Goal: Task Accomplishment & Management: Use online tool/utility

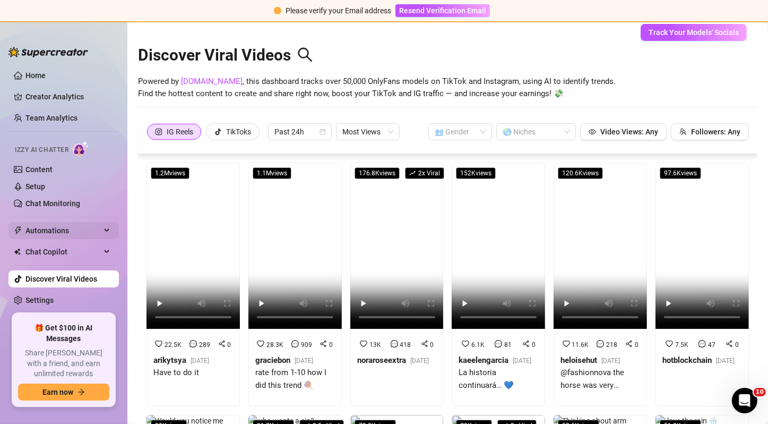
click at [50, 226] on span "Automations" at bounding box center [62, 230] width 75 height 17
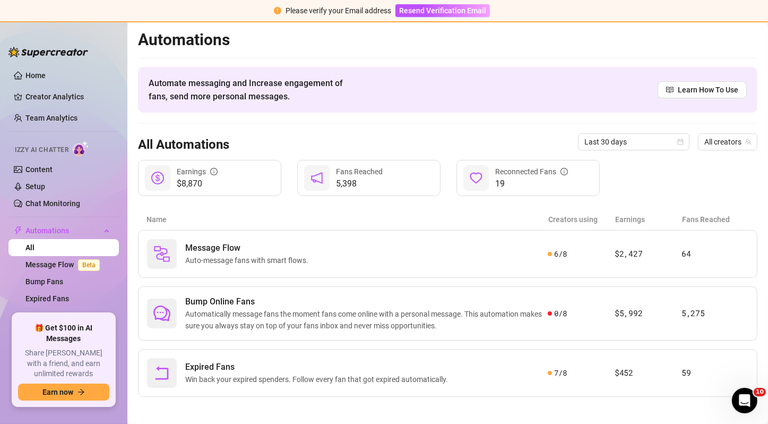
scroll to position [4, 0]
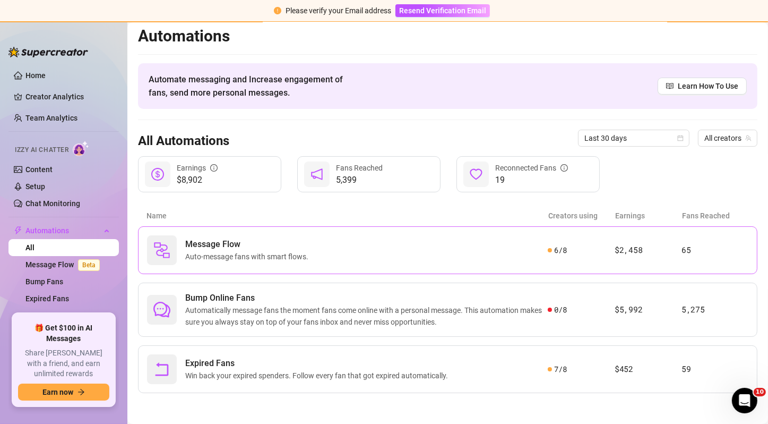
click at [424, 245] on div "Message Flow Auto-message fans with smart flows." at bounding box center [347, 250] width 401 height 30
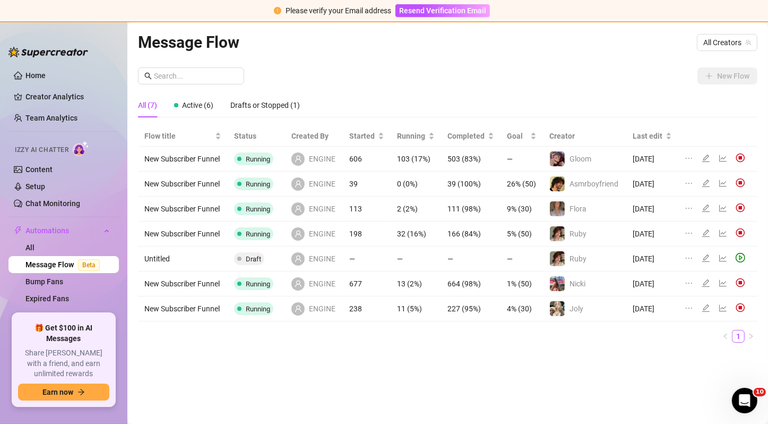
click at [718, 236] on div at bounding box center [717, 234] width 65 height 12
click at [721, 232] on icon "line-chart" at bounding box center [723, 233] width 8 height 8
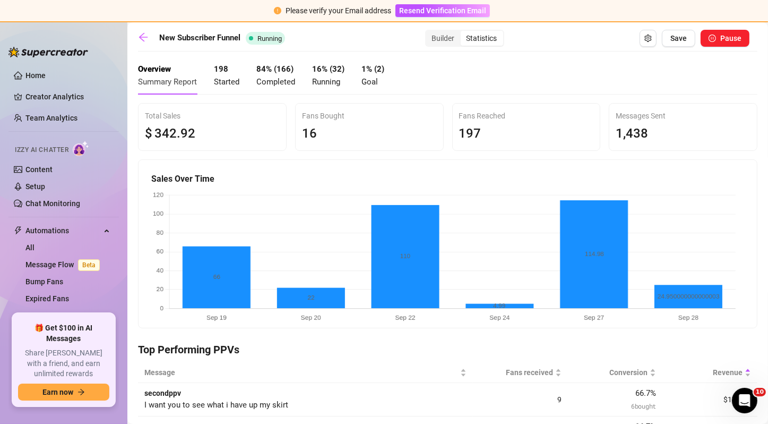
click at [376, 79] on span "Goal" at bounding box center [370, 82] width 16 height 10
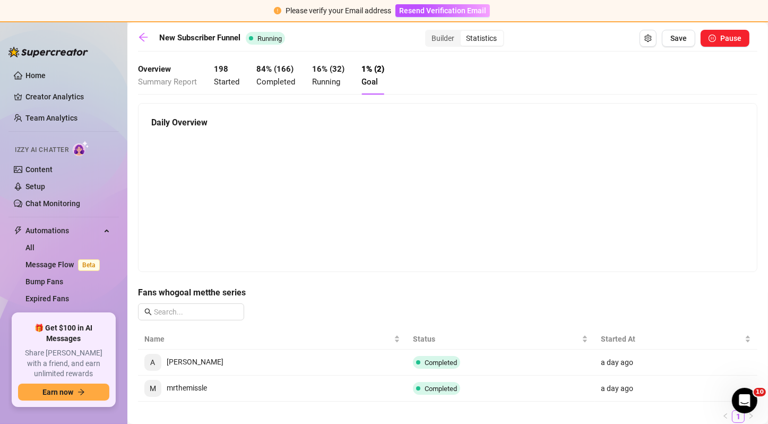
click at [230, 73] on div "198 Started" at bounding box center [226, 75] width 25 height 25
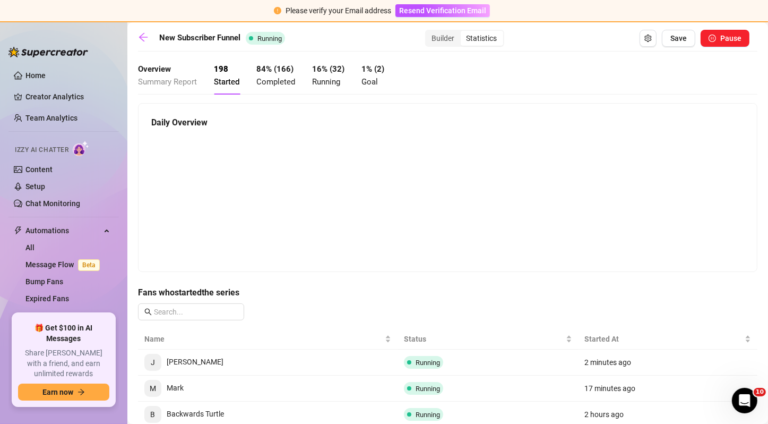
click at [353, 79] on div "Overview Summary Report 198 Started 84 % ( 166 ) Completed 16 % ( 32 ) Running …" at bounding box center [261, 76] width 246 height 38
click at [369, 77] on span "Goal" at bounding box center [370, 82] width 16 height 10
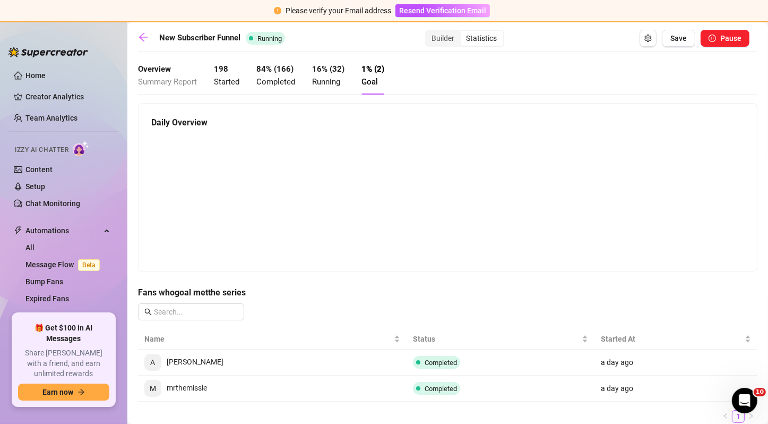
click at [287, 82] on span "Completed" at bounding box center [275, 82] width 39 height 10
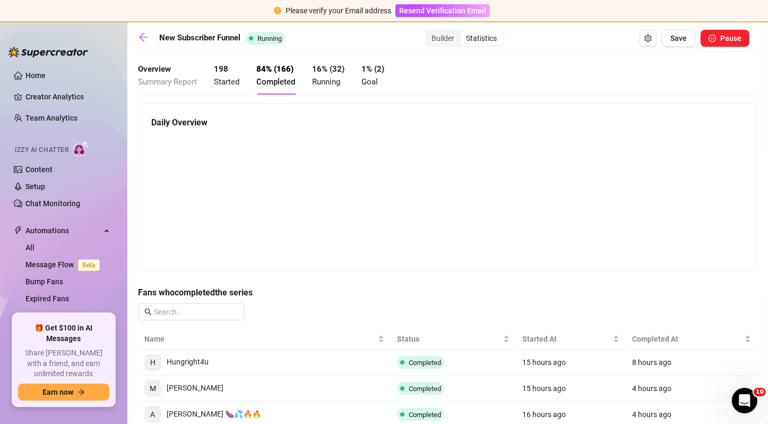
click at [225, 70] on strong "198" at bounding box center [221, 69] width 14 height 10
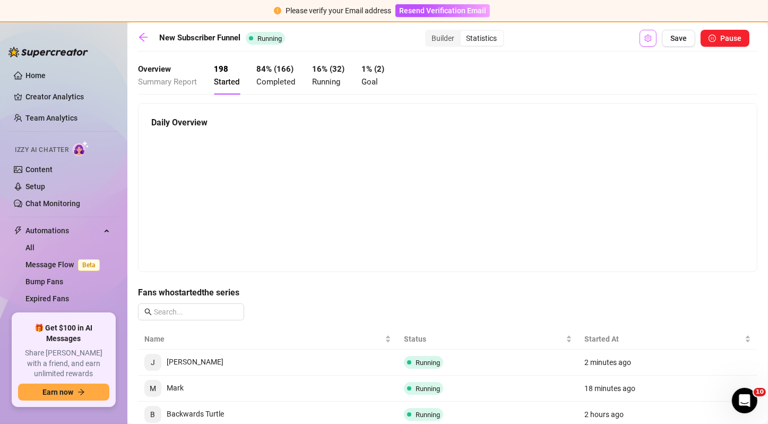
click at [640, 43] on button "Open Exit Rules" at bounding box center [648, 38] width 17 height 17
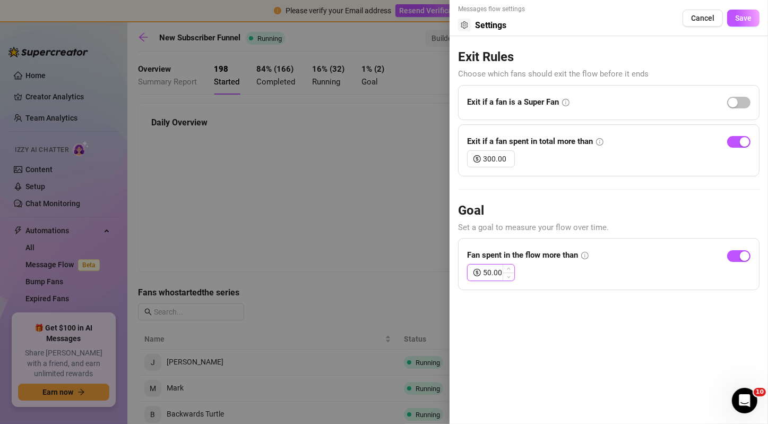
click at [490, 273] on input "50.00" at bounding box center [498, 272] width 31 height 16
type input "4.98"
click at [752, 17] on button "Save" at bounding box center [743, 18] width 32 height 17
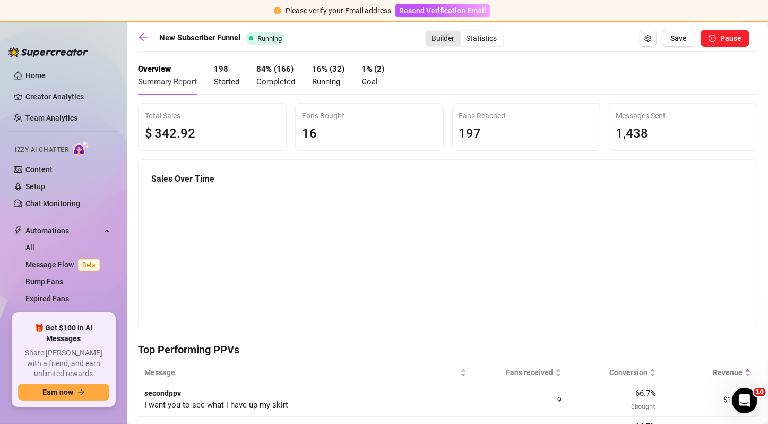
click at [443, 41] on div "Builder" at bounding box center [443, 38] width 35 height 15
click at [429, 32] on input "Builder" at bounding box center [429, 32] width 0 height 0
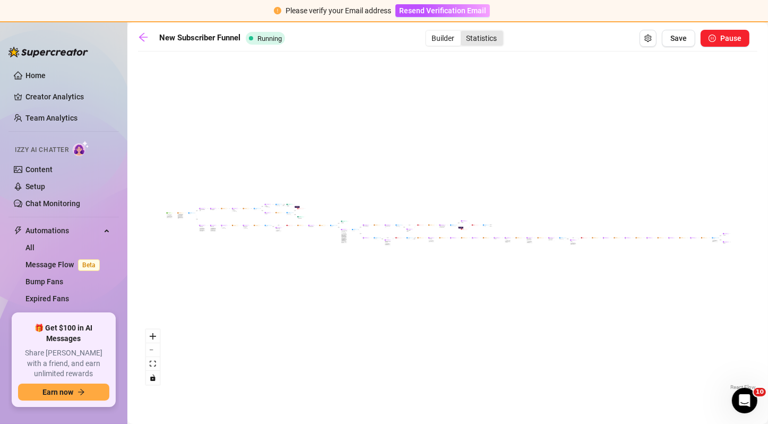
click at [486, 40] on div "Statistics" at bounding box center [482, 38] width 42 height 15
click at [464, 32] on input "Statistics" at bounding box center [464, 32] width 0 height 0
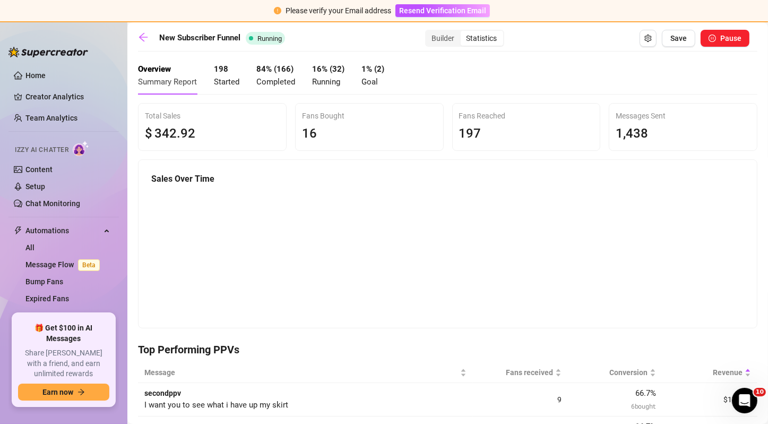
click at [333, 81] on span "Running" at bounding box center [326, 82] width 28 height 10
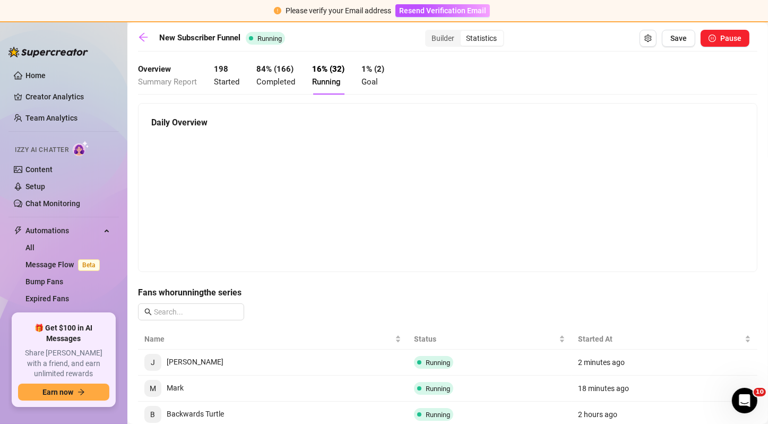
click at [373, 80] on span "Goal" at bounding box center [370, 82] width 16 height 10
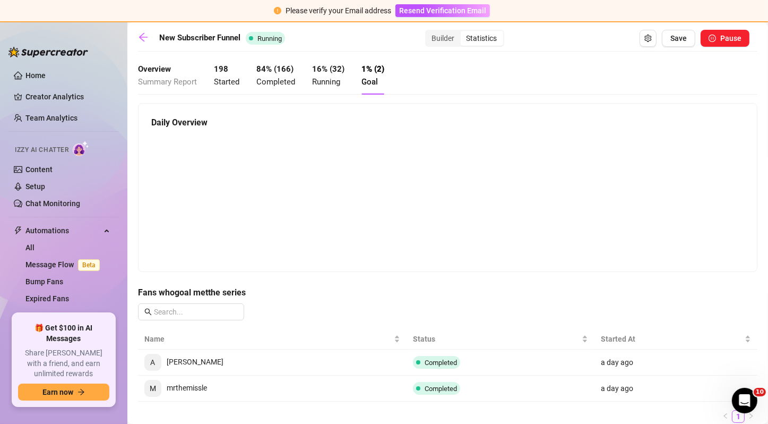
scroll to position [38, 0]
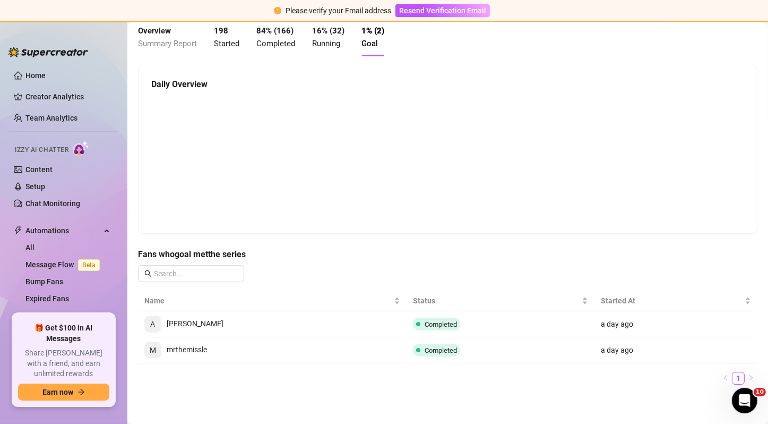
click at [250, 31] on div "Overview Summary Report 198 Started 84 % ( 166 ) Completed 16 % ( 32 ) Running …" at bounding box center [261, 38] width 246 height 38
click at [236, 38] on div "198 Started" at bounding box center [226, 37] width 25 height 25
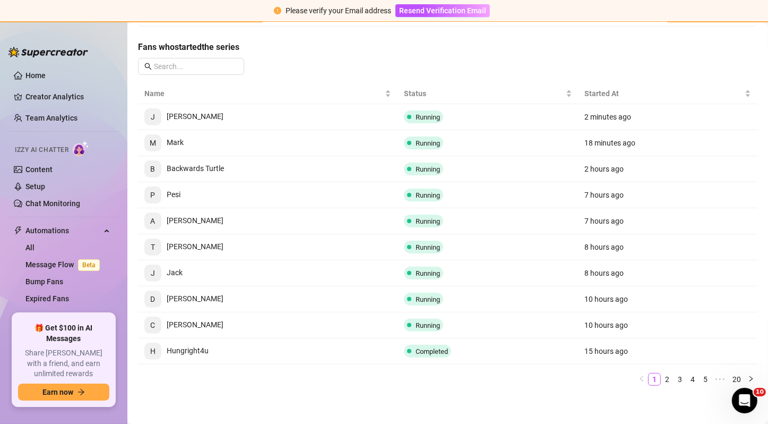
scroll to position [0, 0]
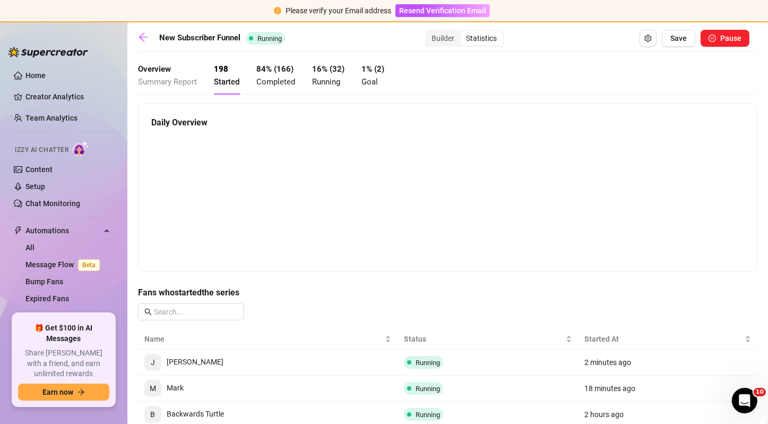
click at [282, 79] on span "Completed" at bounding box center [275, 82] width 39 height 10
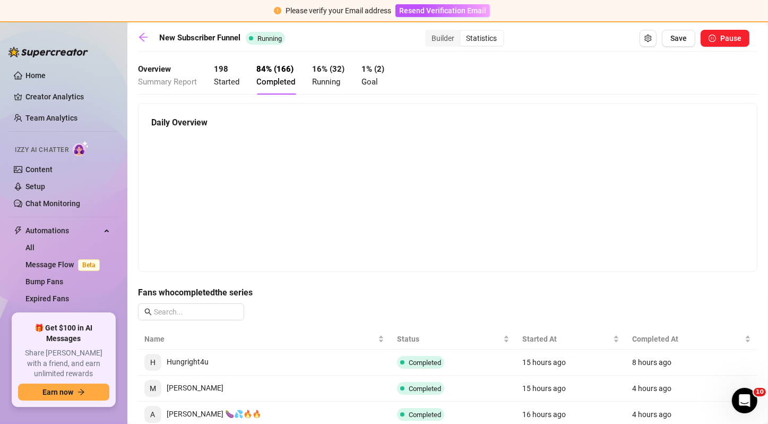
click at [316, 80] on span "Running" at bounding box center [326, 82] width 28 height 10
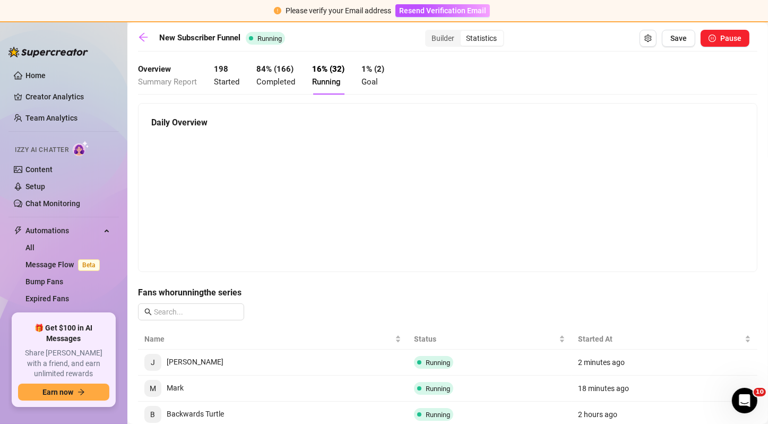
click at [213, 80] on div "Overview Summary Report 198 Started 84 % ( 166 ) Completed 16 % ( 32 ) Running …" at bounding box center [261, 76] width 246 height 38
click at [220, 80] on span "Started" at bounding box center [226, 82] width 25 height 10
click at [169, 77] on span "Summary Report" at bounding box center [167, 82] width 59 height 10
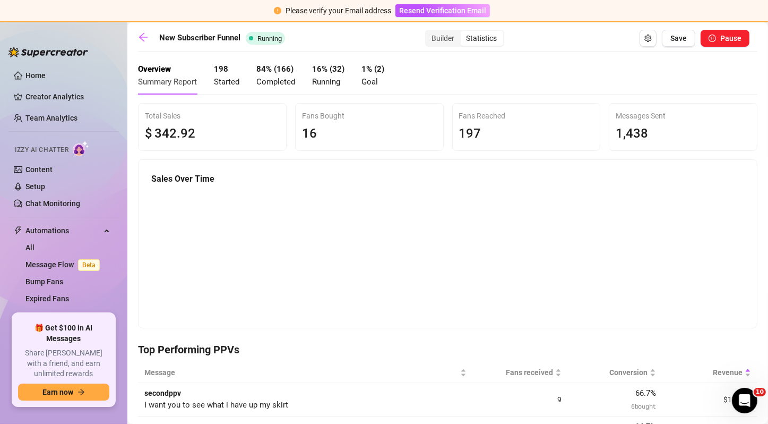
click at [373, 80] on span "Goal" at bounding box center [370, 82] width 16 height 10
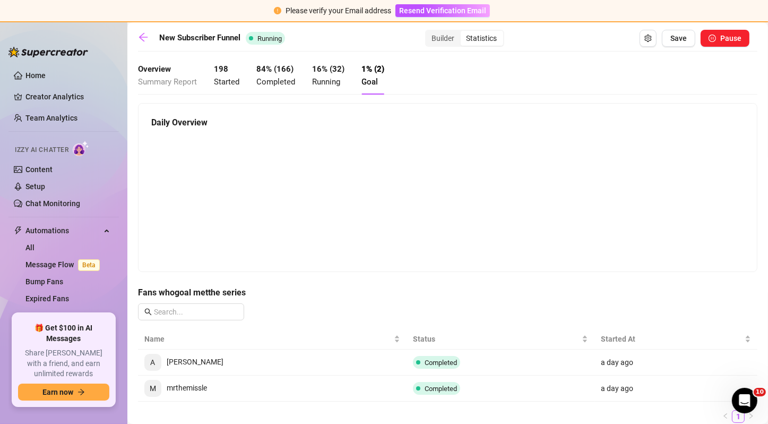
click at [324, 74] on div "16 % ( 32 ) Running" at bounding box center [328, 75] width 32 height 25
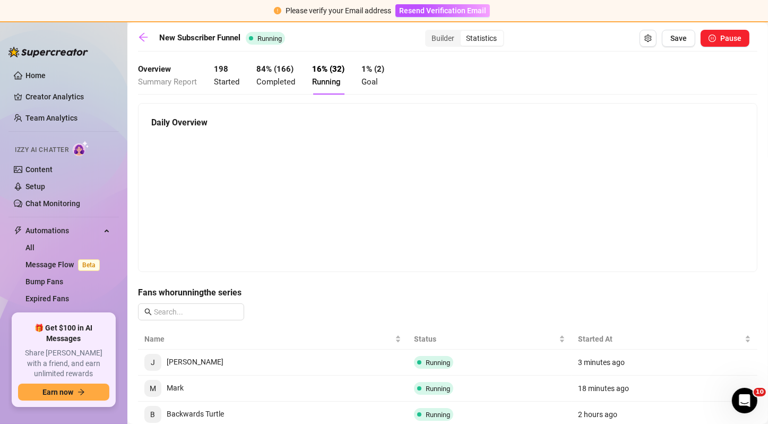
click at [283, 74] on div "84 % ( 166 ) Completed" at bounding box center [275, 75] width 39 height 25
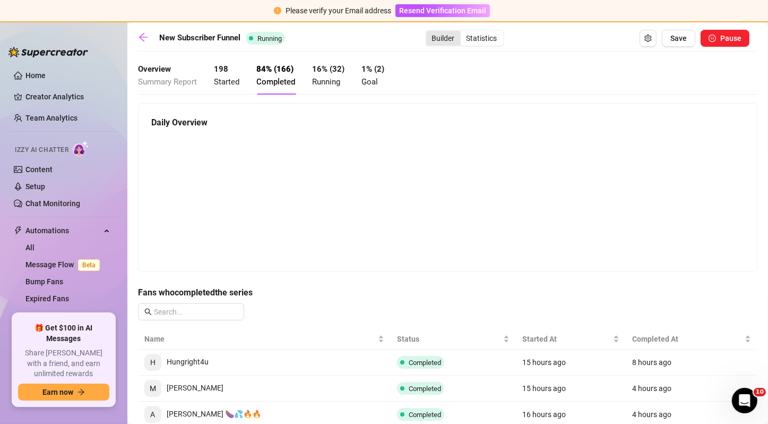
click at [426, 38] on div "Builder" at bounding box center [443, 38] width 35 height 15
click at [429, 32] on input "Builder" at bounding box center [429, 32] width 0 height 0
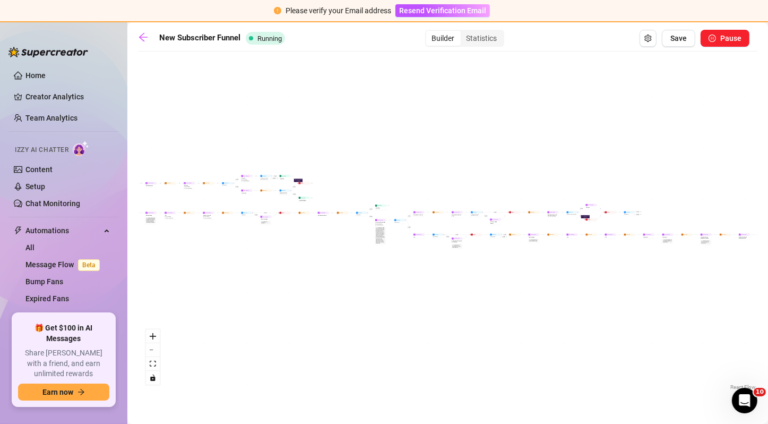
drag, startPoint x: 250, startPoint y: 248, endPoint x: 332, endPoint y: 252, distance: 82.9
click at [332, 252] on div "If True If False If True If False If True If True If True If False If True If F…" at bounding box center [448, 225] width 620 height 336
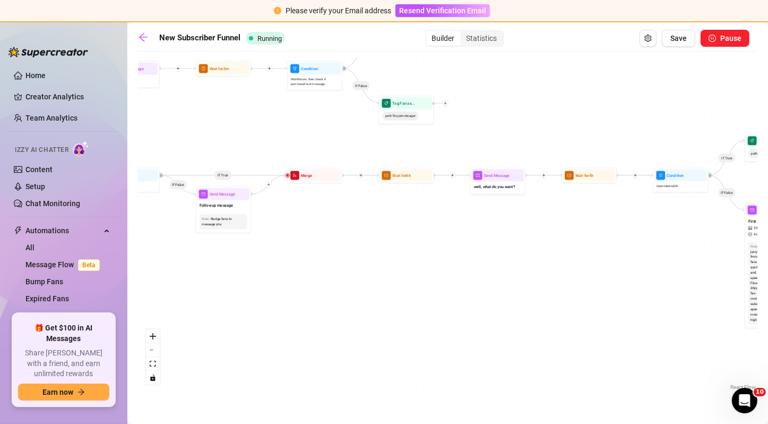
drag, startPoint x: 361, startPoint y: 176, endPoint x: 312, endPoint y: 264, distance: 100.8
click at [312, 264] on div "If True If False If True If False If True If True If True If False If True If F…" at bounding box center [448, 225] width 620 height 336
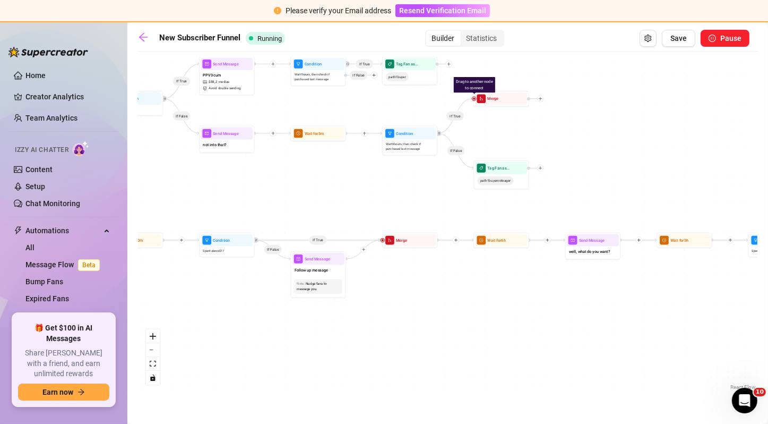
drag, startPoint x: 433, startPoint y: 229, endPoint x: 529, endPoint y: 298, distance: 118.0
click at [529, 298] on div "If True If False If True If False If True If True If True If False If True If F…" at bounding box center [448, 225] width 620 height 336
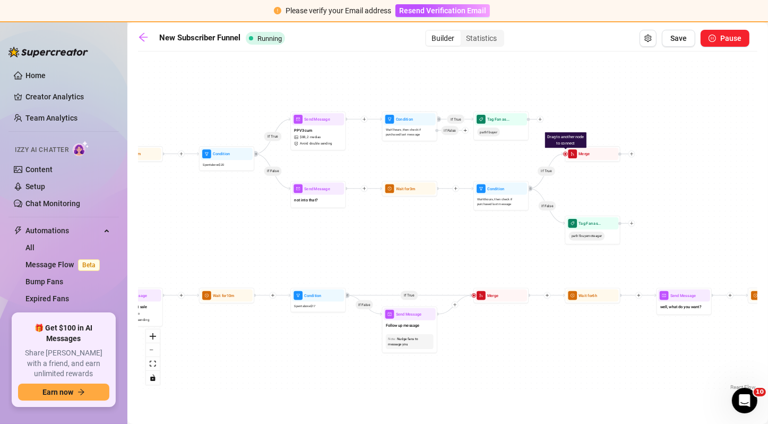
drag, startPoint x: 414, startPoint y: 198, endPoint x: 505, endPoint y: 249, distance: 105.3
click at [505, 249] on div "If True If False If True If False If True If True If True If False If True If F…" at bounding box center [448, 225] width 620 height 336
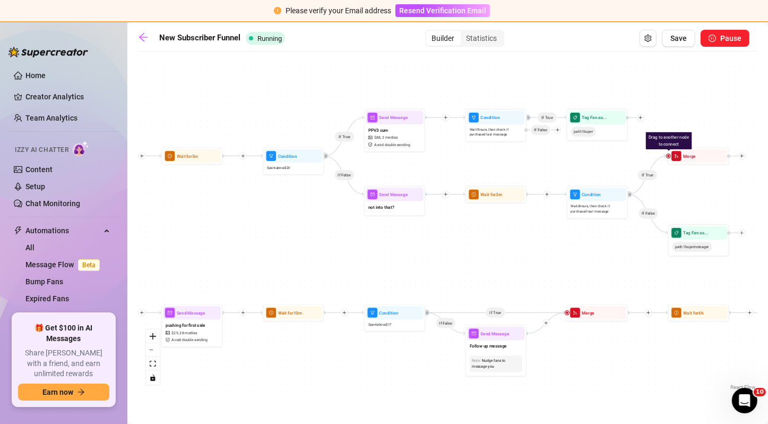
drag, startPoint x: 456, startPoint y: 226, endPoint x: 537, endPoint y: 233, distance: 81.6
click at [537, 233] on div "If True If False If True If False If True If True If True If False If True If F…" at bounding box center [448, 225] width 620 height 336
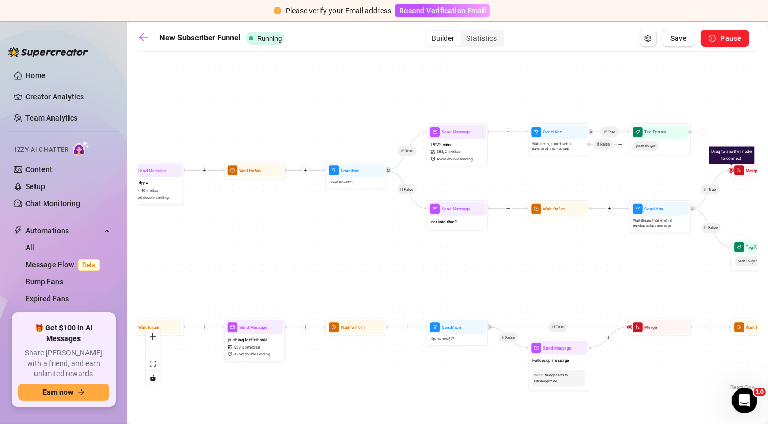
drag, startPoint x: 477, startPoint y: 166, endPoint x: 543, endPoint y: 180, distance: 67.4
click at [543, 180] on div "If True If False If True If False If True If True If True If False If True If F…" at bounding box center [448, 225] width 620 height 336
click at [482, 41] on div "Statistics" at bounding box center [482, 38] width 42 height 15
click at [464, 32] on input "Statistics" at bounding box center [464, 32] width 0 height 0
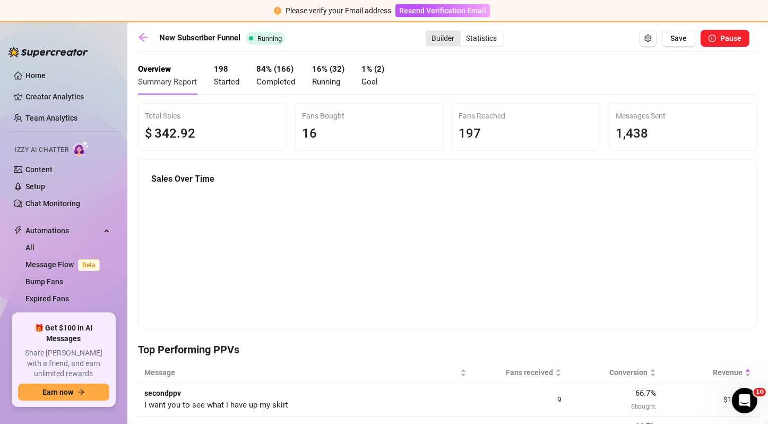
click at [433, 40] on div "Builder" at bounding box center [443, 38] width 35 height 15
click at [429, 32] on input "Builder" at bounding box center [429, 32] width 0 height 0
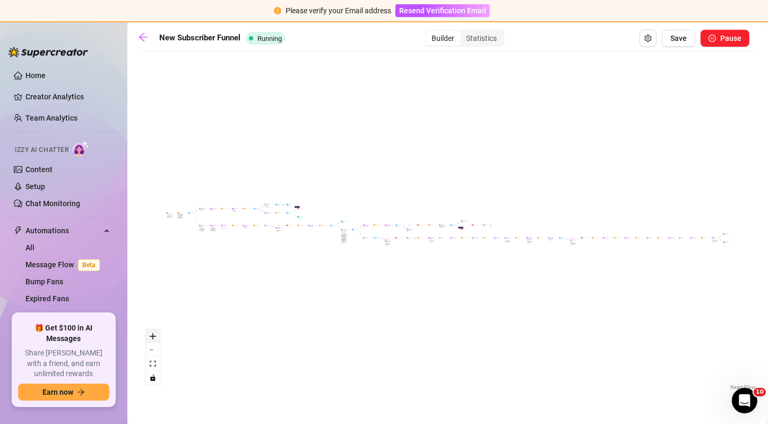
click at [152, 333] on icon "zoom in" at bounding box center [153, 336] width 6 height 6
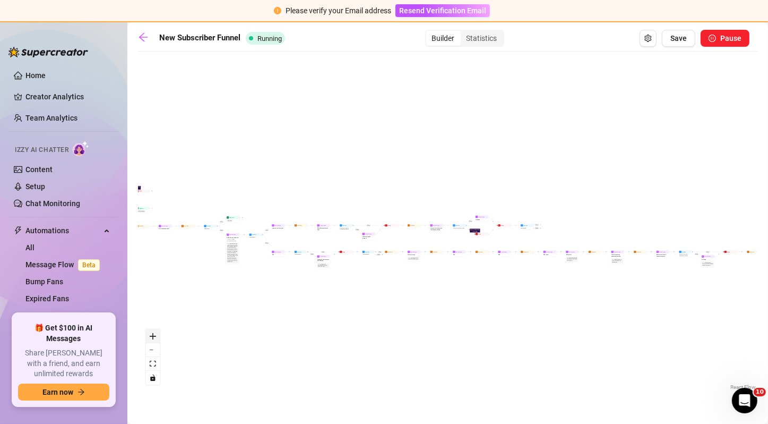
click at [152, 333] on icon "zoom in" at bounding box center [153, 336] width 6 height 6
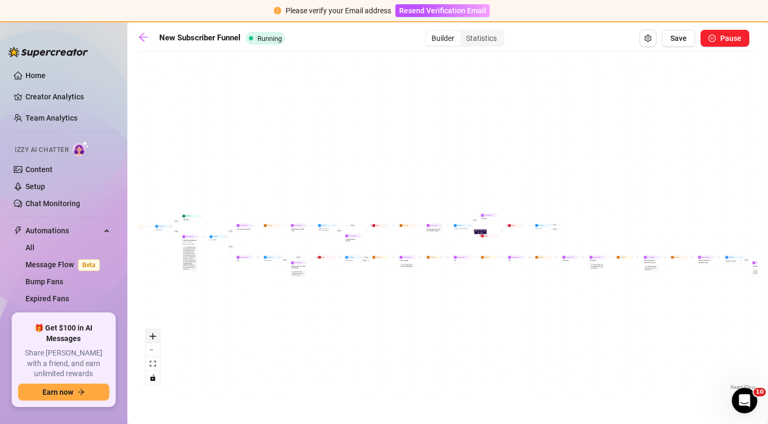
click at [152, 333] on icon "zoom in" at bounding box center [153, 336] width 6 height 6
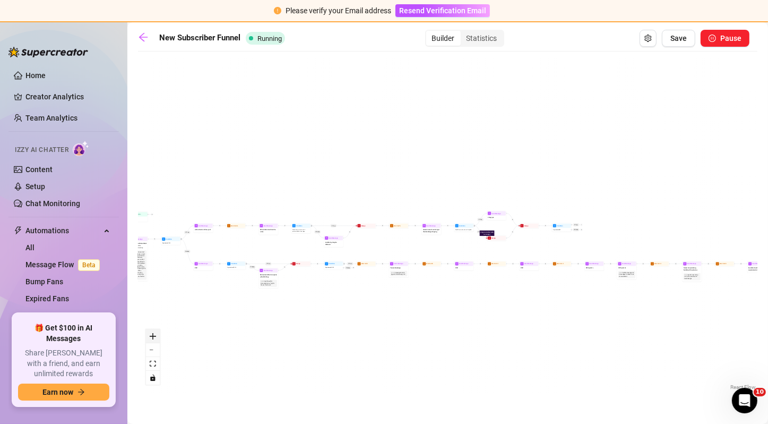
click at [152, 333] on icon "zoom in" at bounding box center [153, 336] width 6 height 6
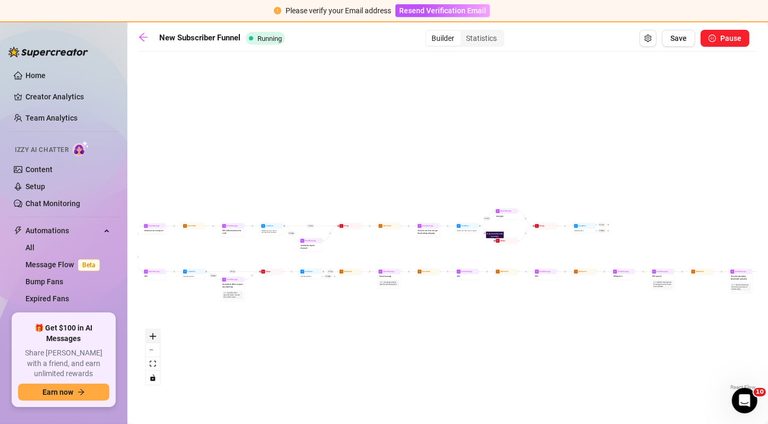
click at [159, 336] on button "zoom in" at bounding box center [153, 336] width 14 height 14
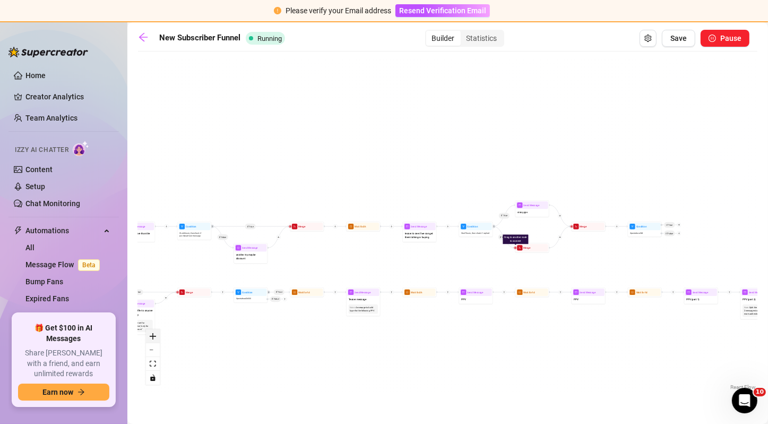
click at [159, 336] on button "zoom in" at bounding box center [153, 336] width 14 height 14
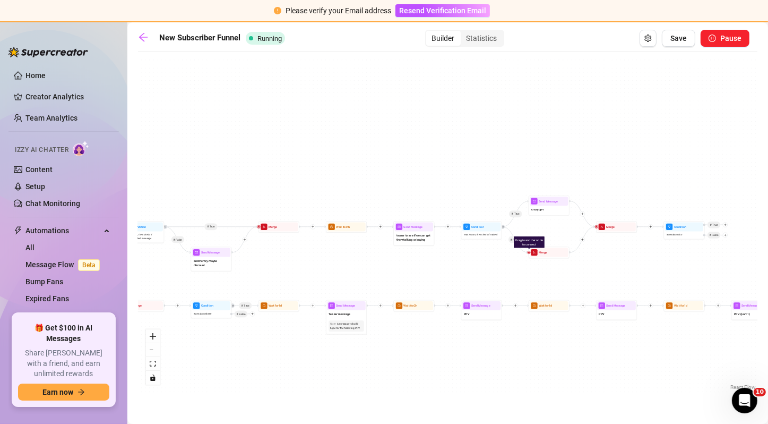
drag, startPoint x: 255, startPoint y: 144, endPoint x: 770, endPoint y: 227, distance: 521.8
click at [768, 227] on html "Please verify your Email address Resend Verification Email Home Creator Analyti…" at bounding box center [384, 212] width 768 height 424
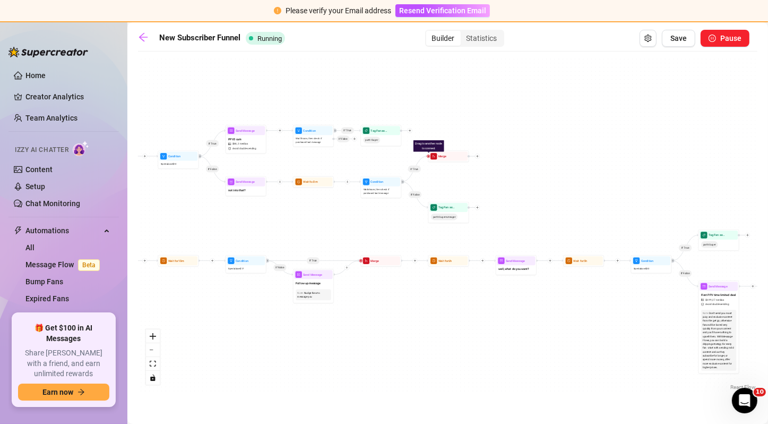
drag, startPoint x: 378, startPoint y: 223, endPoint x: 776, endPoint y: 172, distance: 401.6
click at [768, 172] on html "Please verify your Email address Resend Verification Email Home Creator Analyti…" at bounding box center [384, 212] width 768 height 424
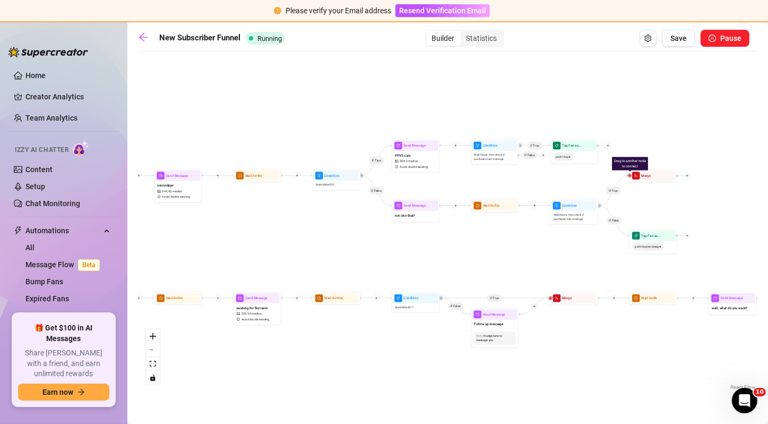
drag, startPoint x: 242, startPoint y: 229, endPoint x: 451, endPoint y: 259, distance: 211.3
click at [451, 259] on div "If True If False If True If False If True If True If True If False If True If F…" at bounding box center [448, 225] width 620 height 336
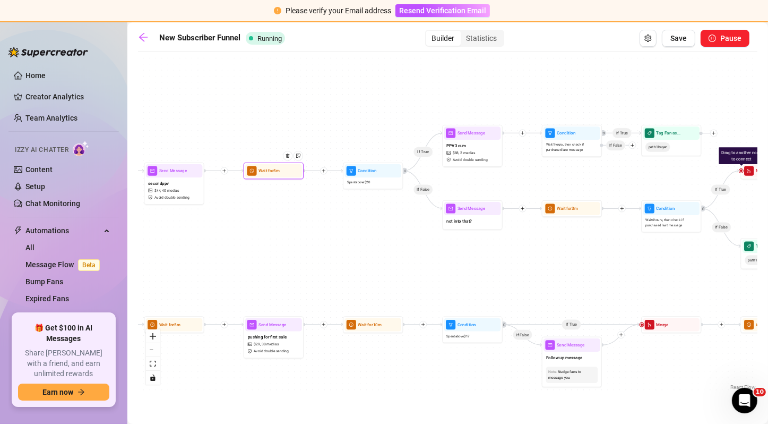
click at [268, 173] on span "Wait for 5m" at bounding box center [269, 170] width 21 height 6
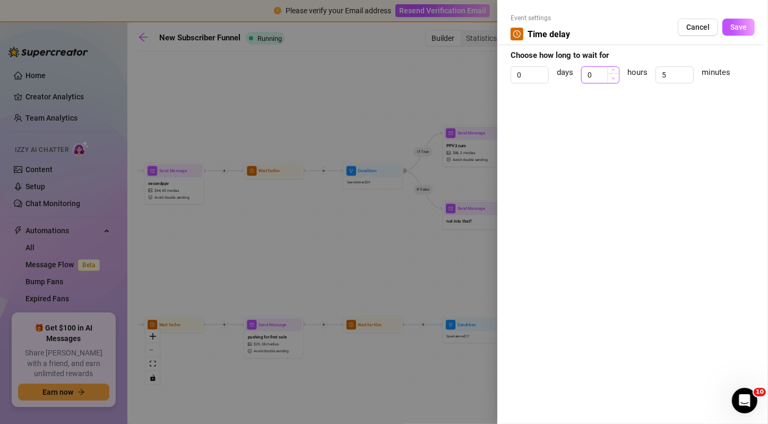
type input "1"
click at [618, 72] on span "Increase Value" at bounding box center [613, 70] width 12 height 6
click at [688, 76] on icon "down" at bounding box center [688, 78] width 4 height 4
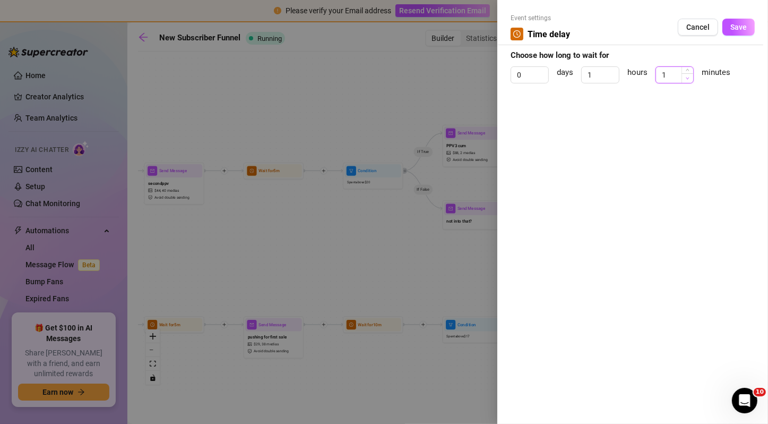
click at [688, 76] on icon "down" at bounding box center [688, 78] width 4 height 4
type input "0"
click at [688, 76] on icon "down" at bounding box center [688, 78] width 4 height 4
click at [744, 23] on span "Save" at bounding box center [739, 27] width 16 height 8
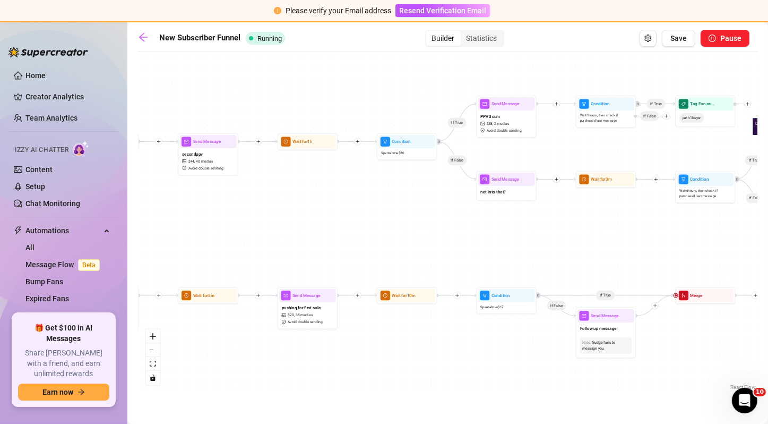
drag, startPoint x: 326, startPoint y: 138, endPoint x: 357, endPoint y: 108, distance: 42.4
click at [357, 108] on div "If True If False If True If False If True If True If True If False If True If F…" at bounding box center [448, 225] width 620 height 336
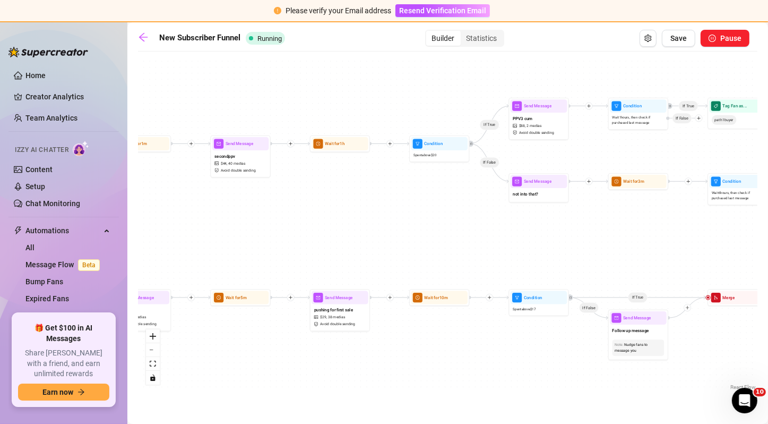
drag, startPoint x: 357, startPoint y: 108, endPoint x: 398, endPoint y: 106, distance: 41.5
click at [398, 106] on div "If True If False If True If False If True If True If True If False If True If F…" at bounding box center [448, 225] width 620 height 336
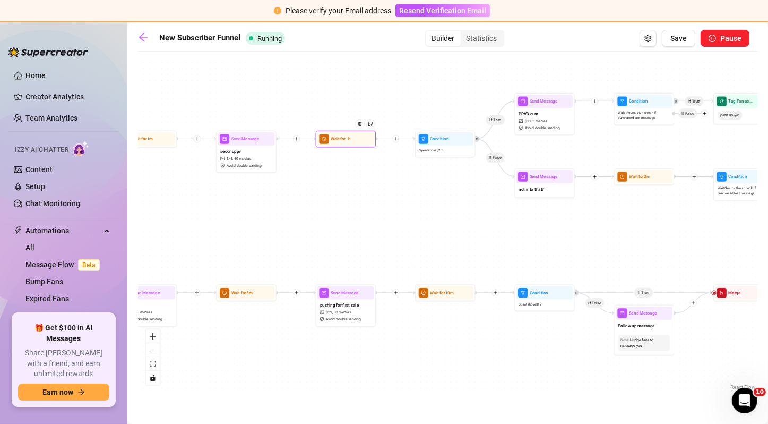
click at [349, 141] on div at bounding box center [362, 128] width 26 height 31
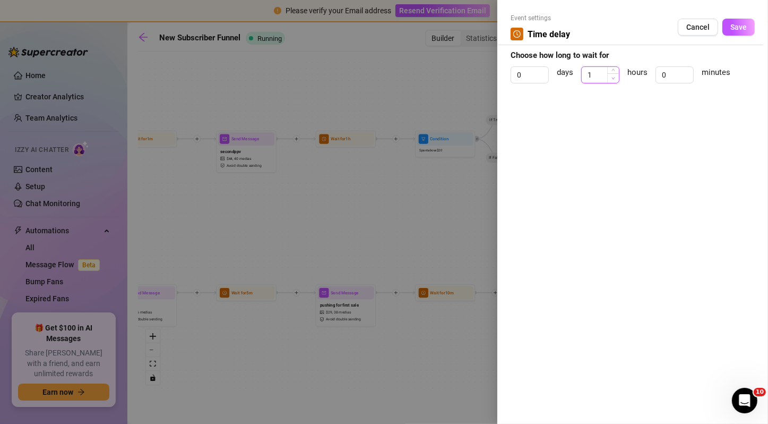
type input "0"
click at [611, 76] on span "Decrease Value" at bounding box center [613, 78] width 12 height 10
click at [676, 72] on input "0" at bounding box center [674, 75] width 37 height 16
click at [693, 68] on div "0" at bounding box center [674, 75] width 37 height 16
click at [686, 68] on span "Increase Value" at bounding box center [688, 72] width 12 height 10
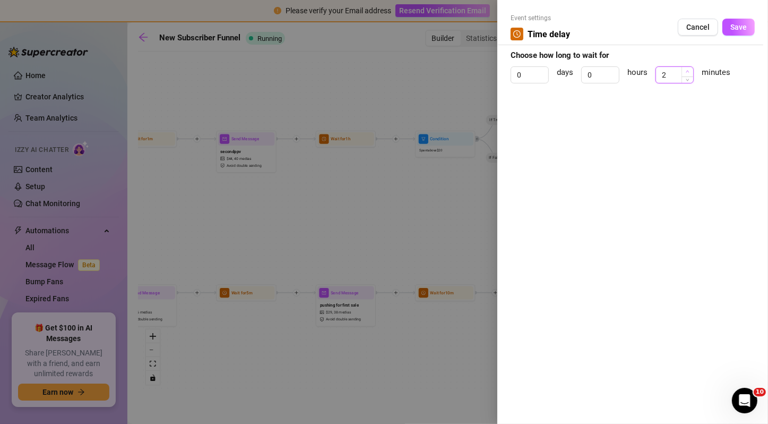
click at [686, 68] on span "Increase Value" at bounding box center [688, 72] width 12 height 10
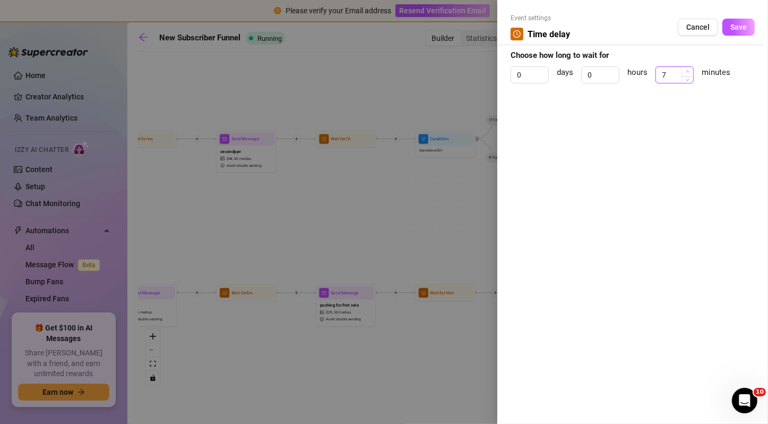
click at [686, 68] on span "Increase Value" at bounding box center [688, 72] width 12 height 10
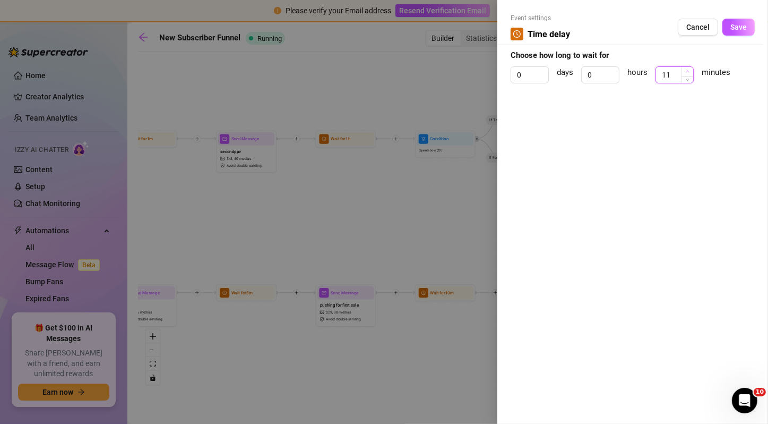
type input "12"
click at [686, 68] on span "Increase Value" at bounding box center [688, 72] width 12 height 10
click at [731, 30] on span "Save" at bounding box center [739, 27] width 16 height 8
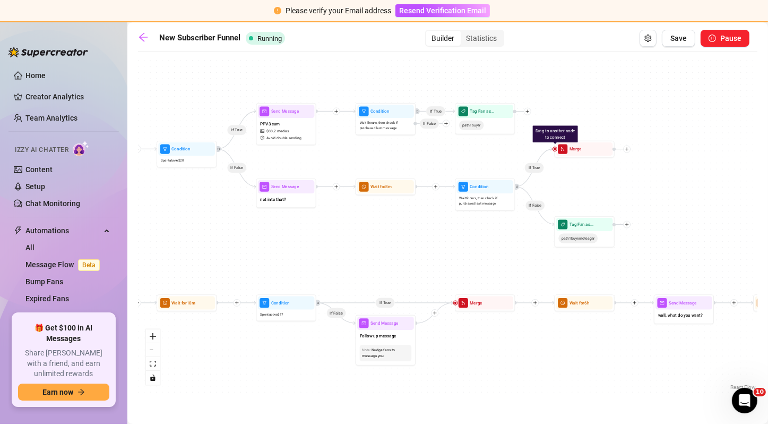
drag, startPoint x: 560, startPoint y: 150, endPoint x: 297, endPoint y: 160, distance: 263.6
click at [297, 160] on div "If True If False If True If False If True If True If True If False If True If F…" at bounding box center [448, 225] width 620 height 336
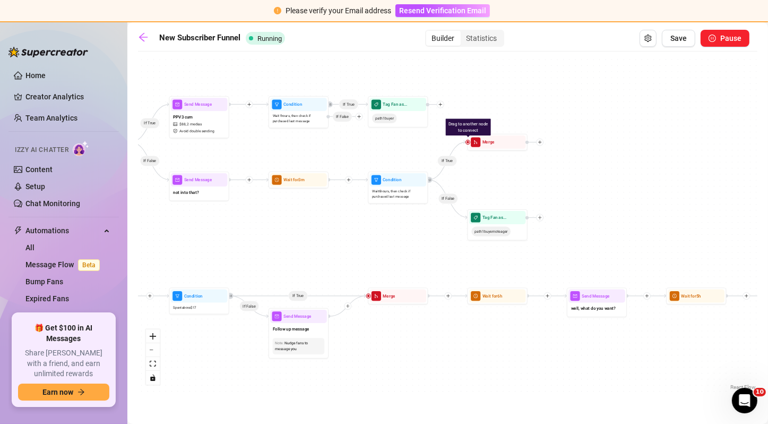
drag, startPoint x: 477, startPoint y: 162, endPoint x: 390, endPoint y: 160, distance: 87.1
click at [390, 160] on div "If True If False If True If False If True If True If True If False If True If F…" at bounding box center [448, 225] width 620 height 336
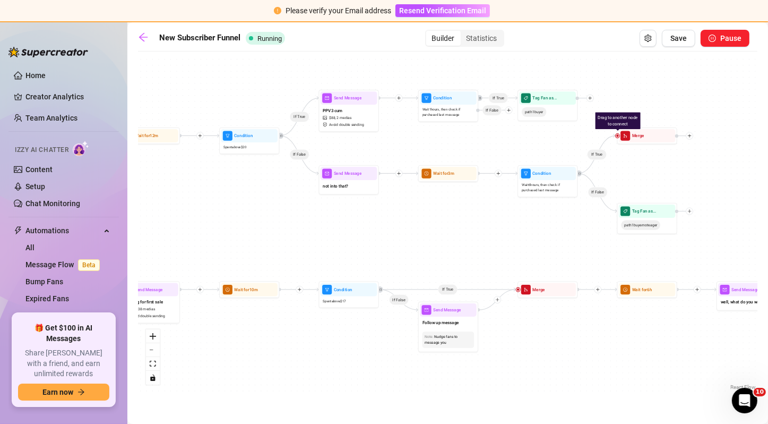
drag, startPoint x: 395, startPoint y: 149, endPoint x: 549, endPoint y: 138, distance: 154.9
click at [549, 138] on div "If True If False If True If False If True If True If True If False If True If F…" at bounding box center [448, 225] width 620 height 336
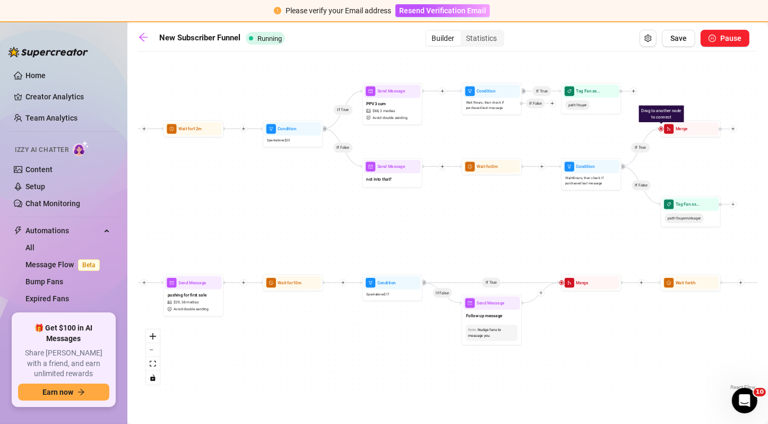
drag, startPoint x: 382, startPoint y: 153, endPoint x: 425, endPoint y: 146, distance: 44.1
click at [425, 146] on div "If True If False If True If False If True If True If True If False If True If F…" at bounding box center [448, 225] width 620 height 336
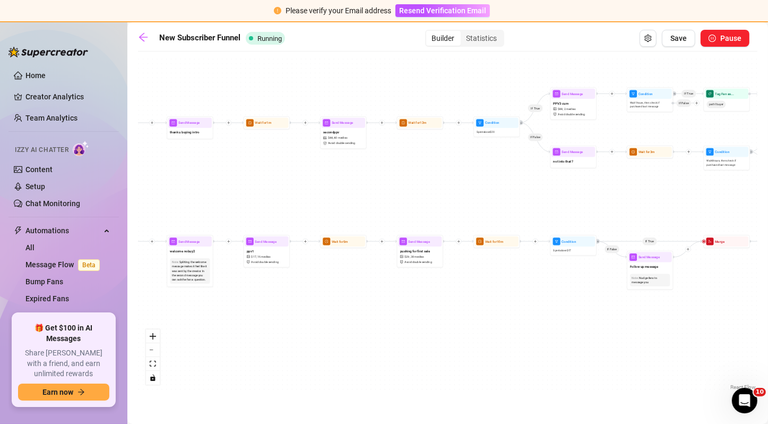
drag, startPoint x: 456, startPoint y: 147, endPoint x: 719, endPoint y: 110, distance: 265.3
click at [719, 110] on div "If True If False If True If False If True If True If True If False If True If F…" at bounding box center [448, 225] width 620 height 336
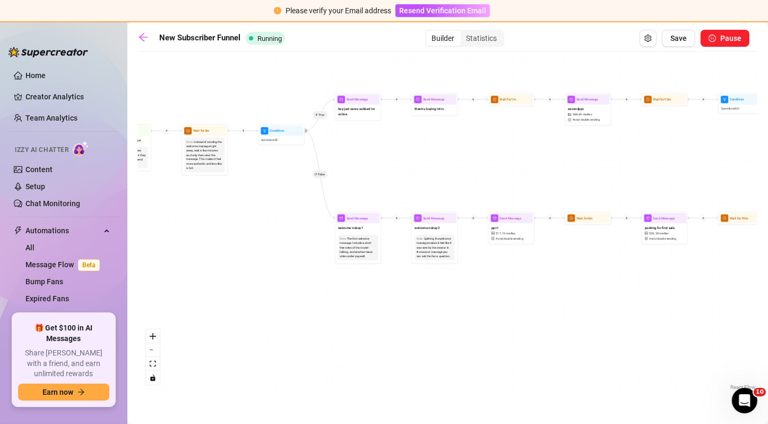
drag, startPoint x: 385, startPoint y: 127, endPoint x: 541, endPoint y: 131, distance: 155.6
click at [541, 131] on div "If True If False If True If False If True If True If True If False If True If F…" at bounding box center [448, 225] width 620 height 336
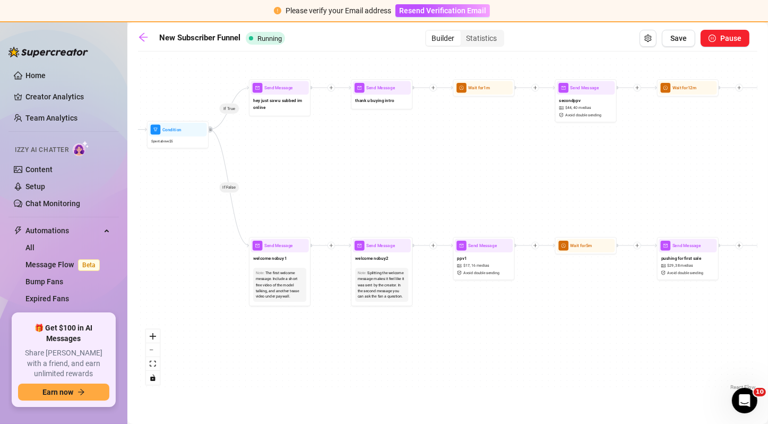
drag, startPoint x: 339, startPoint y: 136, endPoint x: 267, endPoint y: 139, distance: 72.2
click at [267, 139] on div "If True If False If True If False If True If True If True If False If True If F…" at bounding box center [448, 225] width 620 height 336
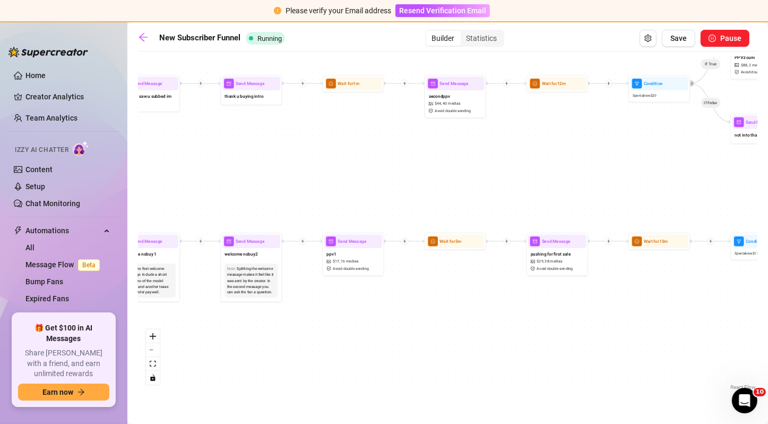
drag, startPoint x: 456, startPoint y: 186, endPoint x: 322, endPoint y: 181, distance: 134.4
click at [322, 181] on div "If True If False If True If False If True If True If True If False If True If F…" at bounding box center [448, 225] width 620 height 336
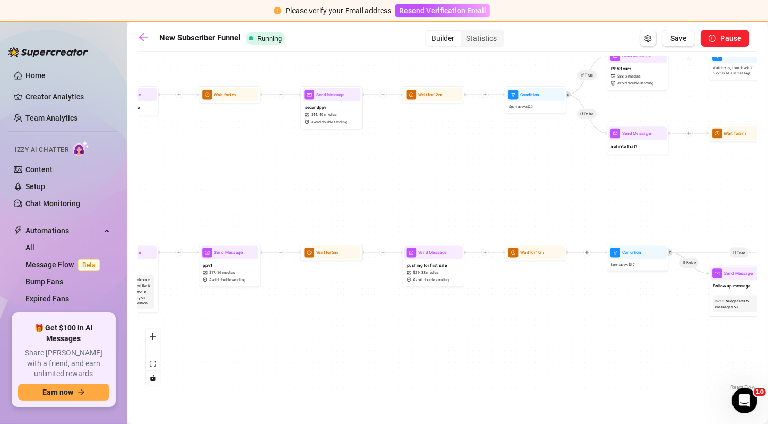
drag, startPoint x: 450, startPoint y: 164, endPoint x: 329, endPoint y: 175, distance: 121.6
click at [329, 175] on div "If True If False If True If False If True If True If True If False If True If F…" at bounding box center [448, 225] width 620 height 336
click at [443, 277] on span "Avoid double sending" at bounding box center [431, 280] width 36 height 6
type textarea "Can I pull these off and spread my asshole and pussy for you?"
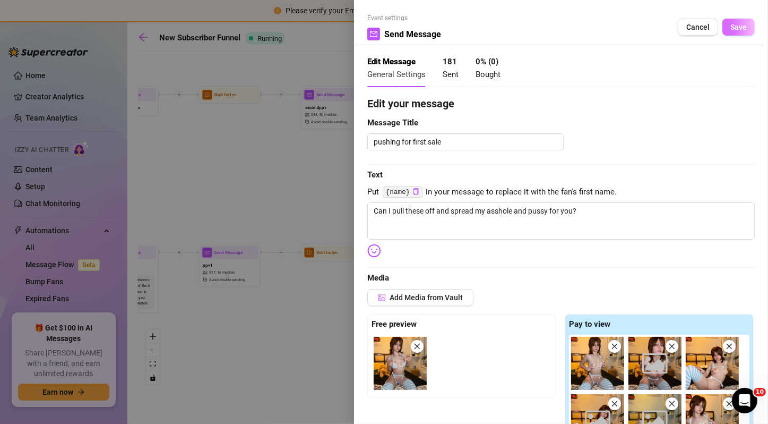
click at [731, 31] on span "Save" at bounding box center [739, 27] width 16 height 8
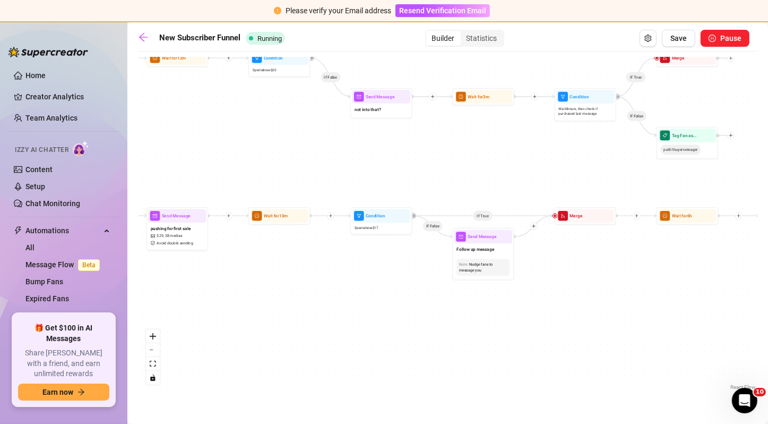
drag, startPoint x: 509, startPoint y: 293, endPoint x: 226, endPoint y: 261, distance: 285.3
click at [226, 261] on div "If True If False If True If False If True If True If True If False If True If F…" at bounding box center [448, 225] width 620 height 336
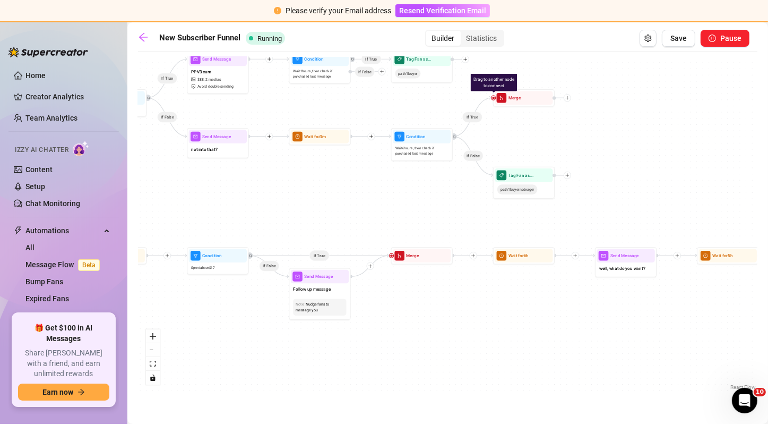
drag, startPoint x: 363, startPoint y: 279, endPoint x: 223, endPoint y: 314, distance: 144.0
click at [223, 314] on div "If True If False If True If False If True If True If True If False If True If F…" at bounding box center [448, 225] width 620 height 336
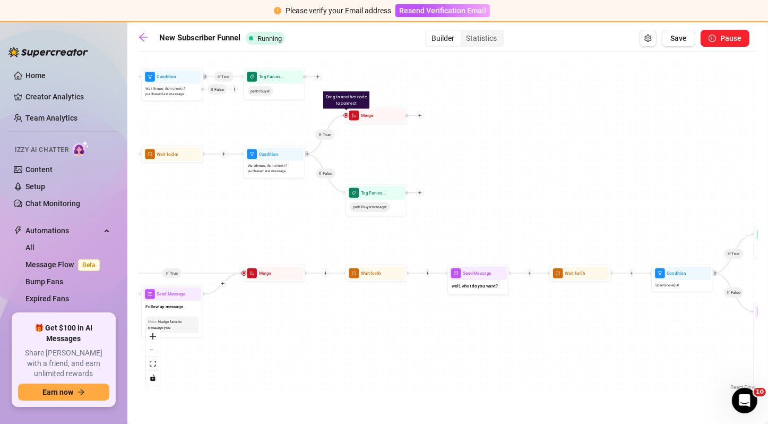
drag, startPoint x: 368, startPoint y: 219, endPoint x: 222, endPoint y: 236, distance: 147.1
click at [222, 236] on div "If True If False If True If False If True If True If True If False If True If F…" at bounding box center [448, 225] width 620 height 336
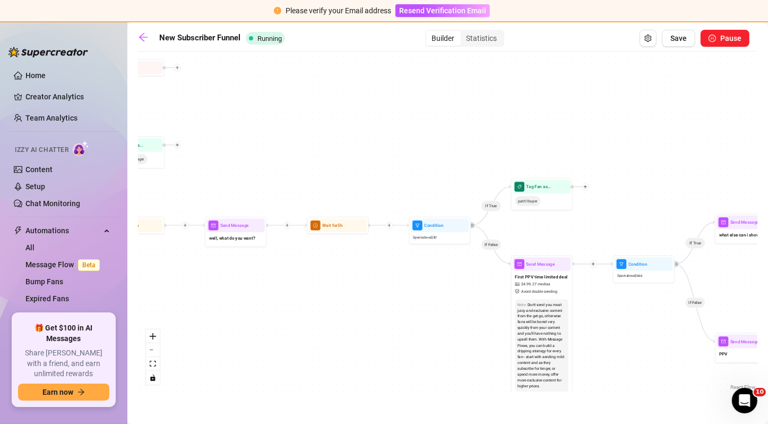
drag, startPoint x: 532, startPoint y: 177, endPoint x: 290, endPoint y: 130, distance: 245.8
click at [290, 130] on div "If True If False If True If False If True If True If True If False If True If F…" at bounding box center [448, 225] width 620 height 336
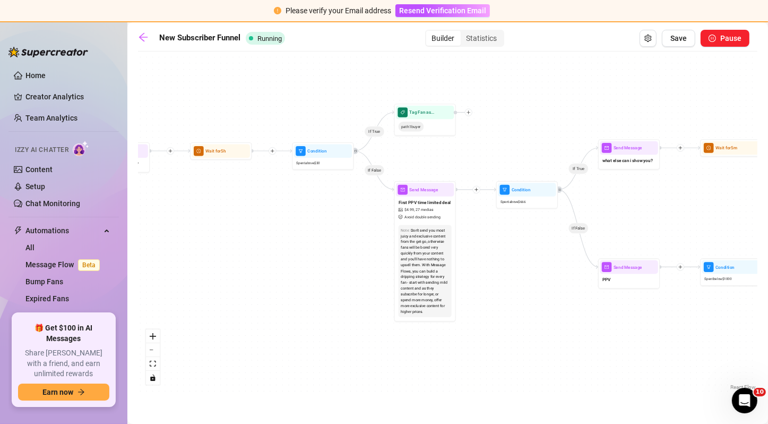
drag, startPoint x: 381, startPoint y: 159, endPoint x: 264, endPoint y: 84, distance: 138.5
click at [264, 84] on div "If True If False If True If False If True If True If True If False If True If F…" at bounding box center [448, 225] width 620 height 336
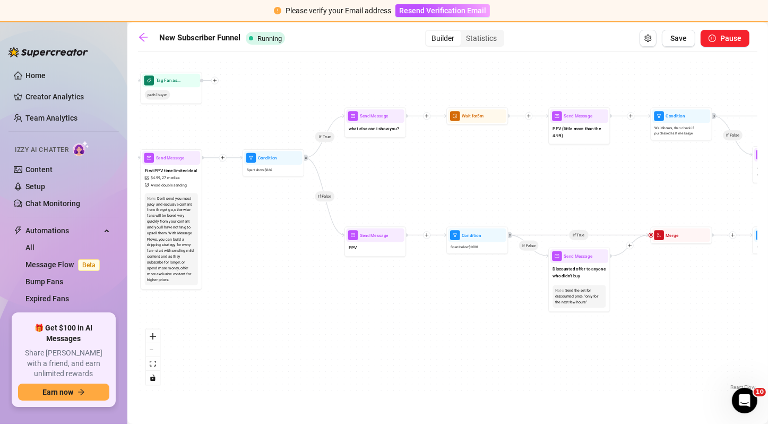
drag, startPoint x: 507, startPoint y: 229, endPoint x: 252, endPoint y: 195, distance: 256.5
click at [252, 195] on div "If True If False If True If False If True If True If True If False If True If F…" at bounding box center [448, 225] width 620 height 336
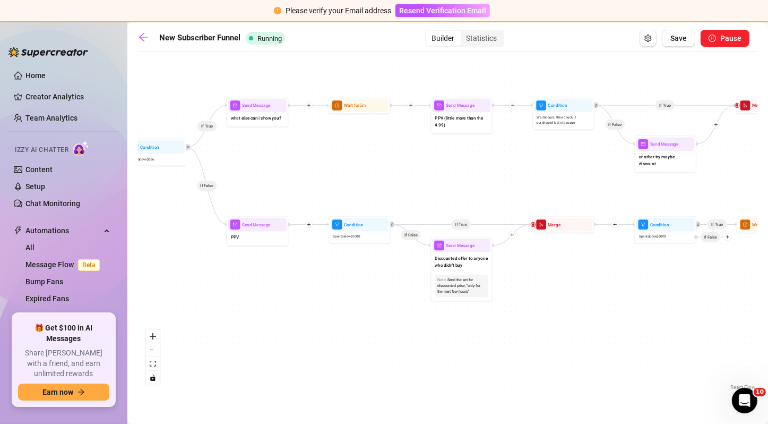
drag, startPoint x: 411, startPoint y: 185, endPoint x: 294, endPoint y: 176, distance: 117.7
click at [294, 176] on div "If True If False If True If False If True If True If True If False If True If F…" at bounding box center [448, 225] width 620 height 336
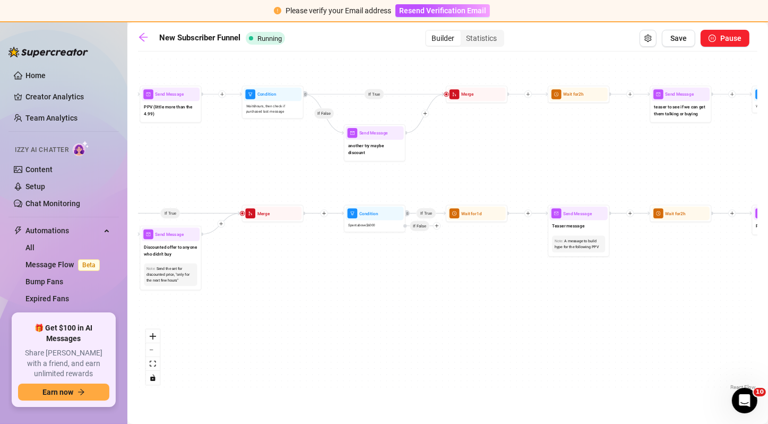
drag, startPoint x: 558, startPoint y: 203, endPoint x: 265, endPoint y: 192, distance: 293.3
click at [265, 192] on div "If True If False If True If False If True If True If True If False If True If F…" at bounding box center [448, 225] width 620 height 336
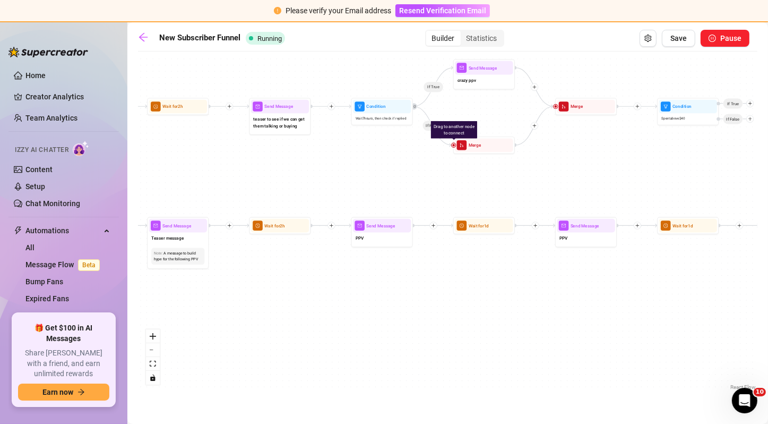
drag, startPoint x: 558, startPoint y: 142, endPoint x: 159, endPoint y: 155, distance: 399.0
click at [159, 155] on div "If True If False If True If False If True If True If True If False If True If F…" at bounding box center [448, 225] width 620 height 336
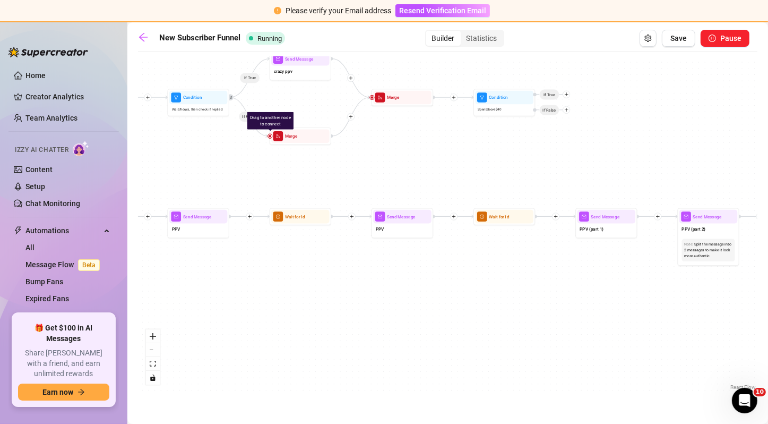
drag, startPoint x: 472, startPoint y: 194, endPoint x: 284, endPoint y: 187, distance: 188.1
click at [284, 187] on div "If True If False If True If False If True If True If True If False If True If F…" at bounding box center [448, 225] width 620 height 336
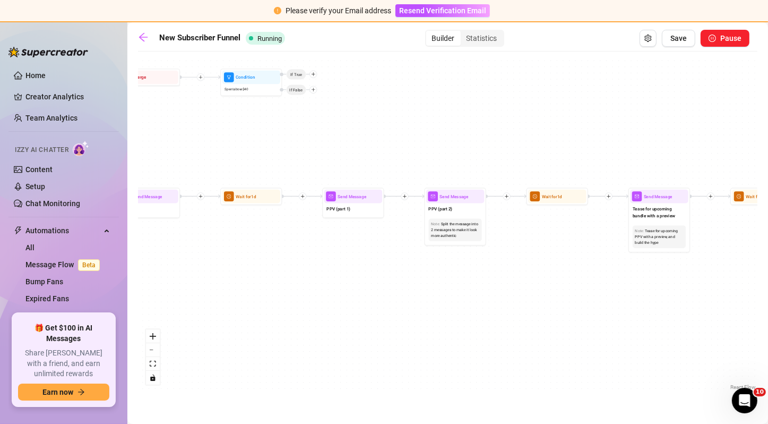
drag, startPoint x: 571, startPoint y: 168, endPoint x: 322, endPoint y: 145, distance: 250.0
click at [322, 145] on div "If True If False If True If False If True If True If True If False If True If F…" at bounding box center [448, 225] width 620 height 336
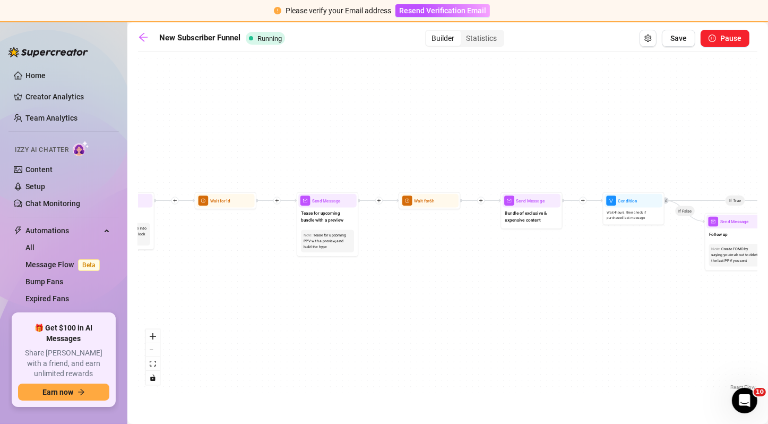
drag, startPoint x: 542, startPoint y: 117, endPoint x: 210, endPoint y: 121, distance: 331.9
click at [210, 121] on div "If True If False If True If False If True If True If True If False If True If F…" at bounding box center [448, 225] width 620 height 336
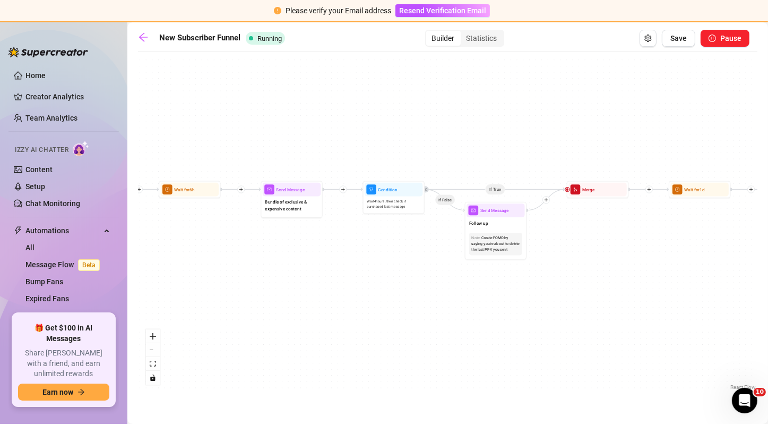
drag, startPoint x: 414, startPoint y: 117, endPoint x: 157, endPoint y: 106, distance: 257.8
click at [157, 106] on div "If True If False If True If False If True If True If True If False If True If F…" at bounding box center [448, 225] width 620 height 336
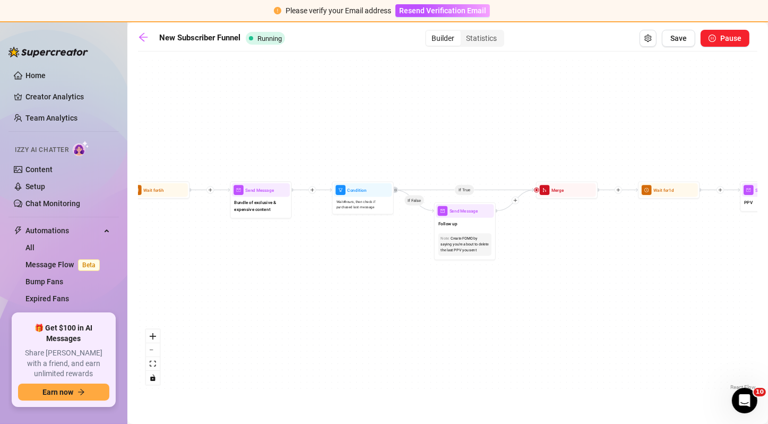
drag, startPoint x: 534, startPoint y: 159, endPoint x: 476, endPoint y: 153, distance: 58.1
click at [476, 153] on div "If True If False If True If False If True If True If True If False If True If F…" at bounding box center [448, 225] width 620 height 336
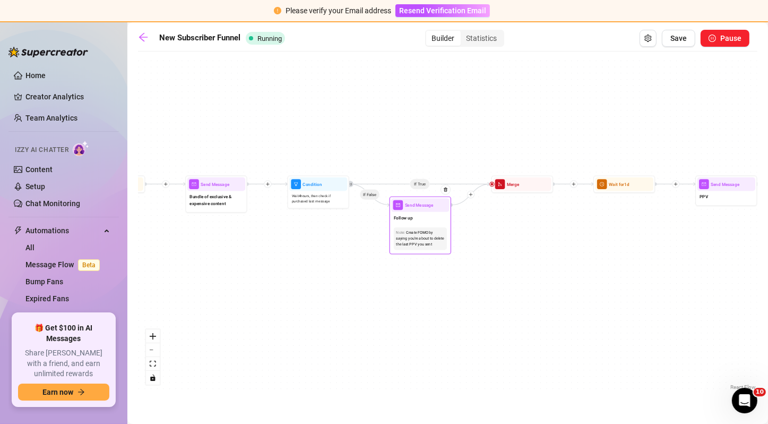
click at [425, 215] on div "Follow up" at bounding box center [420, 218] width 58 height 13
type textarea "Follow up"
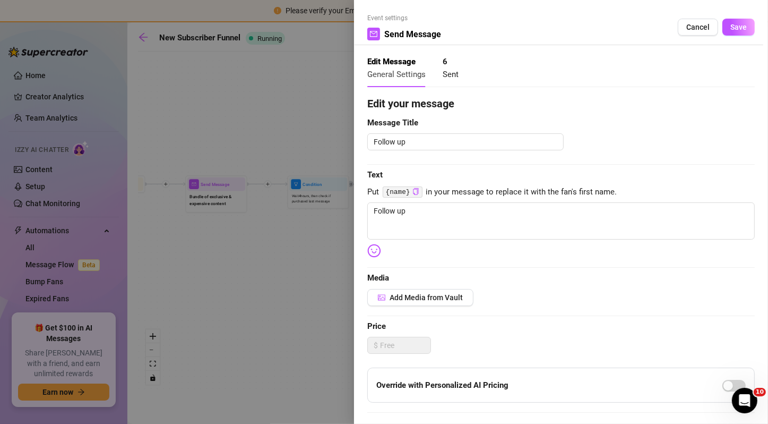
click at [307, 258] on div at bounding box center [384, 212] width 768 height 424
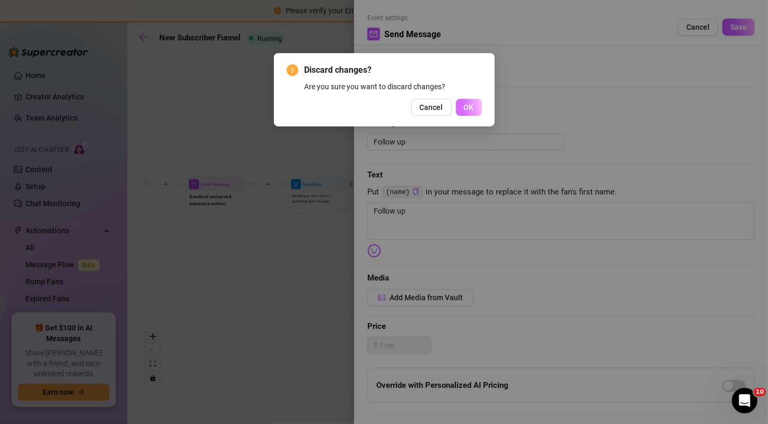
click at [468, 108] on span "OK" at bounding box center [469, 107] width 10 height 8
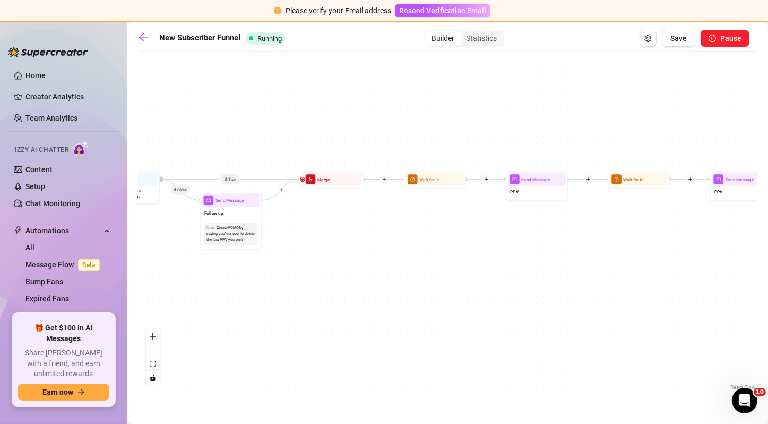
drag, startPoint x: 584, startPoint y: 114, endPoint x: 392, endPoint y: 109, distance: 191.7
click at [392, 109] on div "If True If False If True If False If True If True If True If False If True If F…" at bounding box center [448, 225] width 620 height 336
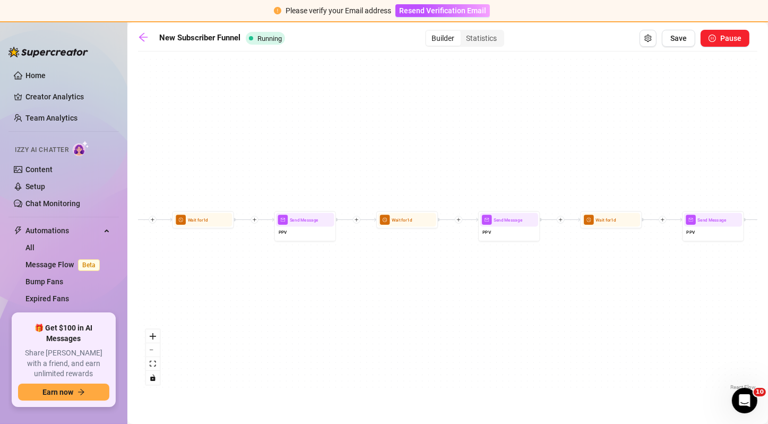
drag, startPoint x: 595, startPoint y: 133, endPoint x: 140, endPoint y: 181, distance: 458.1
click at [140, 181] on div "If True If False If True If False If True If True If True If False If True If F…" at bounding box center [448, 225] width 620 height 336
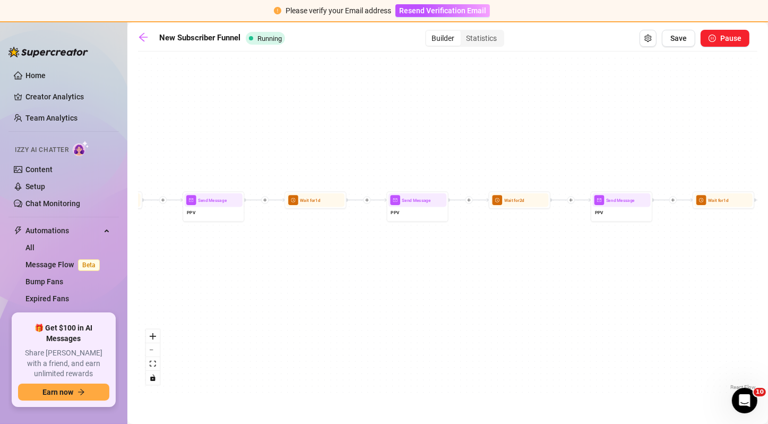
drag, startPoint x: 494, startPoint y: 160, endPoint x: 205, endPoint y: 133, distance: 290.1
click at [205, 133] on div "If True If False If True If False If True If True If True If False If True If F…" at bounding box center [448, 225] width 620 height 336
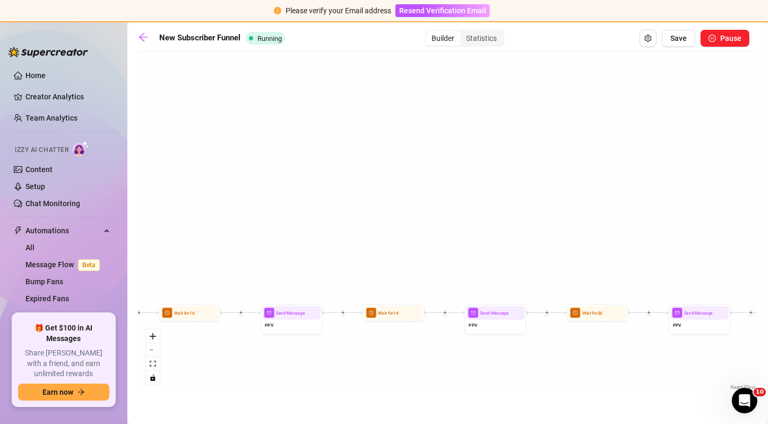
drag, startPoint x: 539, startPoint y: 88, endPoint x: 776, endPoint y: 182, distance: 255.3
click at [768, 182] on html "Please verify your Email address Resend Verification Email Home Creator Analyti…" at bounding box center [384, 212] width 768 height 424
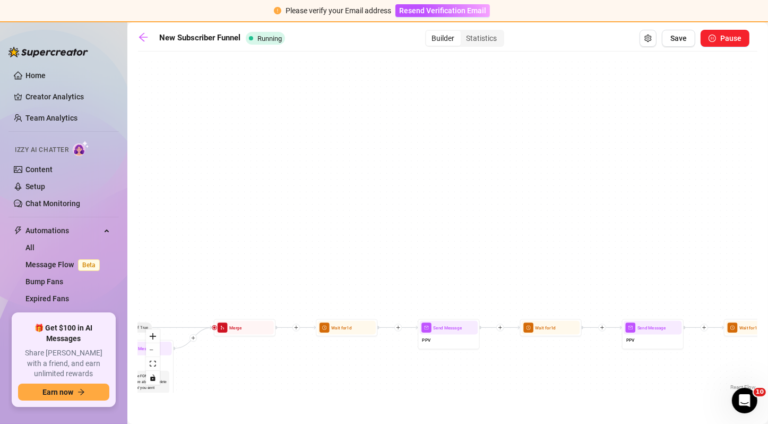
drag, startPoint x: 355, startPoint y: 187, endPoint x: 776, endPoint y: 221, distance: 422.4
click at [768, 221] on html "Please verify your Email address Resend Verification Email Home Creator Analyti…" at bounding box center [384, 212] width 768 height 424
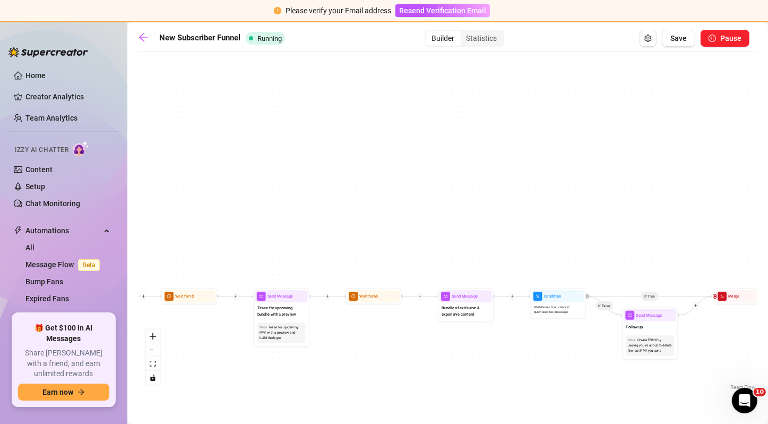
drag, startPoint x: 223, startPoint y: 232, endPoint x: 720, endPoint y: 203, distance: 497.8
click at [720, 203] on div "If True If False If True If False If True If True If True If False If True If F…" at bounding box center [448, 225] width 620 height 336
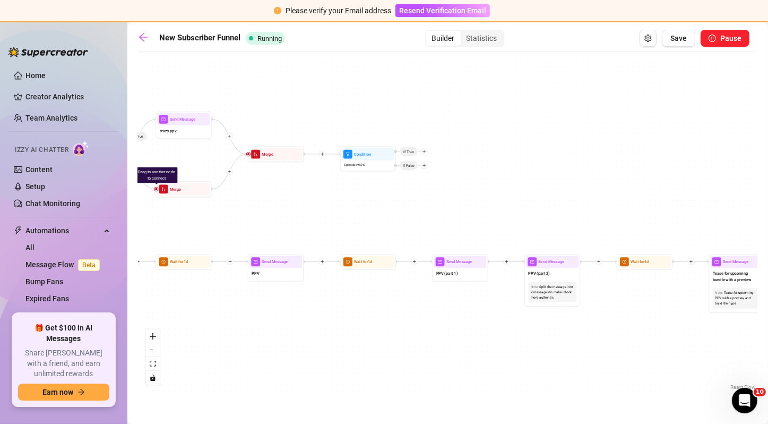
drag, startPoint x: 273, startPoint y: 246, endPoint x: 722, endPoint y: 220, distance: 449.4
click at [722, 220] on div "If True If False If True If False If True If True If True If False If True If F…" at bounding box center [448, 225] width 620 height 336
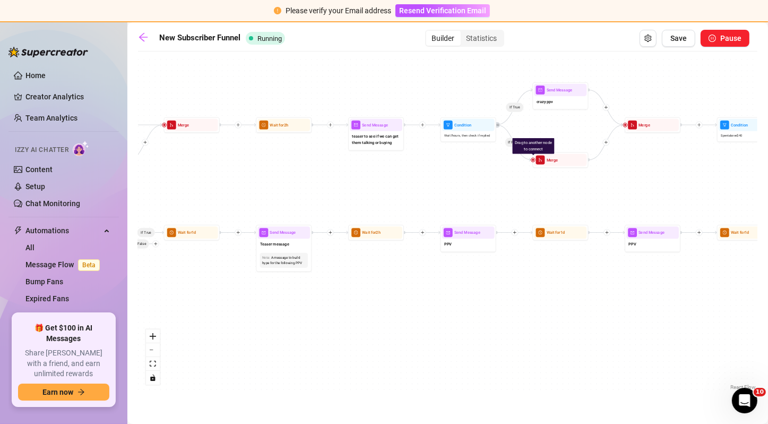
drag, startPoint x: 387, startPoint y: 214, endPoint x: 764, endPoint y: 185, distance: 378.1
click at [764, 185] on main "New Subscriber Funnel Running Builder Statistics Save Pause If True If False If…" at bounding box center [447, 222] width 641 height 401
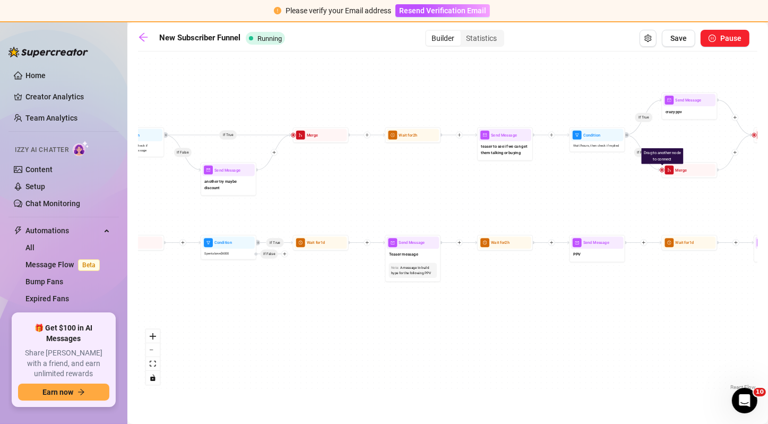
drag, startPoint x: 495, startPoint y: 185, endPoint x: 624, endPoint y: 195, distance: 129.4
click at [624, 195] on div "If True If False If True If False If True If True If True If False If True If F…" at bounding box center [448, 225] width 620 height 336
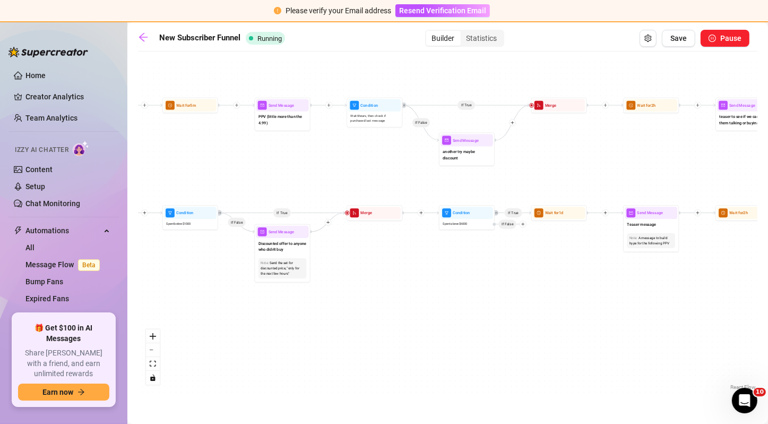
drag, startPoint x: 459, startPoint y: 193, endPoint x: 697, endPoint y: 164, distance: 240.3
click at [697, 164] on div "If True If False If True If False If True If True If True If False If True If F…" at bounding box center [448, 225] width 620 height 336
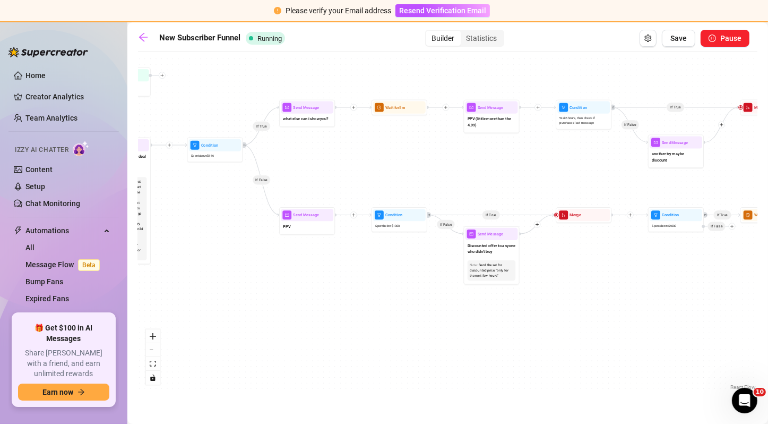
drag, startPoint x: 430, startPoint y: 173, endPoint x: 711, endPoint y: 175, distance: 281.4
click at [711, 175] on div "If True If False If True If False If True If True If True If False If True If F…" at bounding box center [448, 225] width 620 height 336
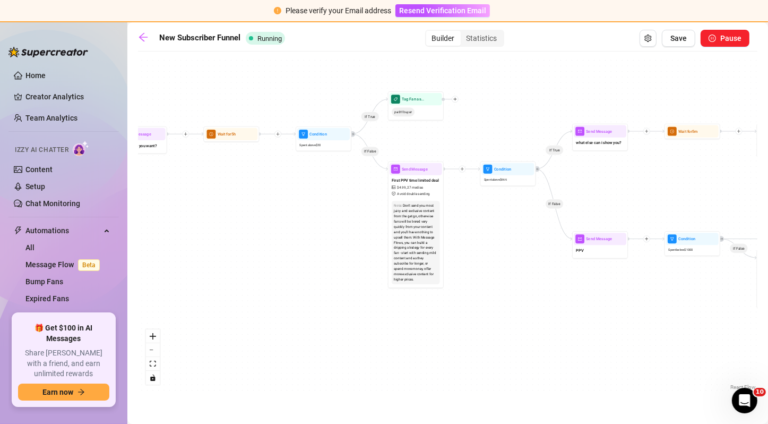
drag, startPoint x: 411, startPoint y: 175, endPoint x: 662, endPoint y: 222, distance: 255.7
click at [662, 222] on div "If True If False If True If False If True If True If True If False If True If F…" at bounding box center [448, 225] width 620 height 336
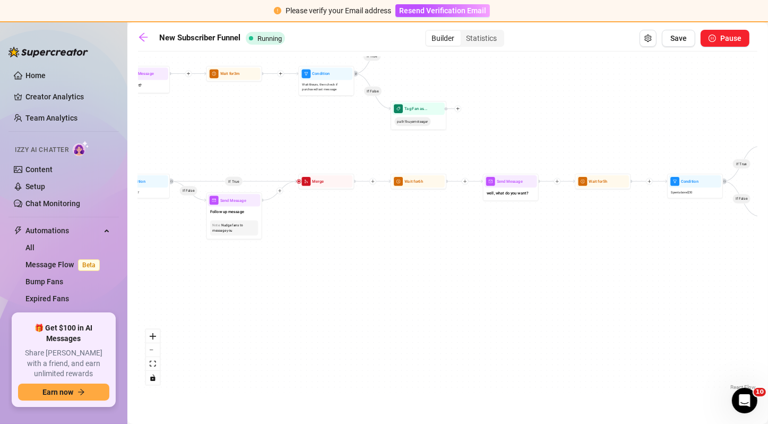
drag, startPoint x: 293, startPoint y: 214, endPoint x: 643, endPoint y: 243, distance: 351.1
click at [643, 243] on div "If True If False If True If False If True If True If True If False If True If F…" at bounding box center [448, 225] width 620 height 336
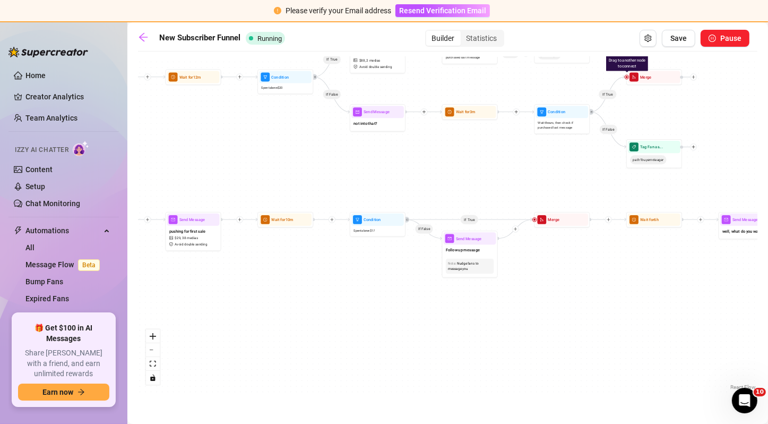
drag, startPoint x: 465, startPoint y: 255, endPoint x: 696, endPoint y: 293, distance: 234.6
click at [696, 293] on div "If True If False If True If False If True If True If True If False If True If F…" at bounding box center [448, 225] width 620 height 336
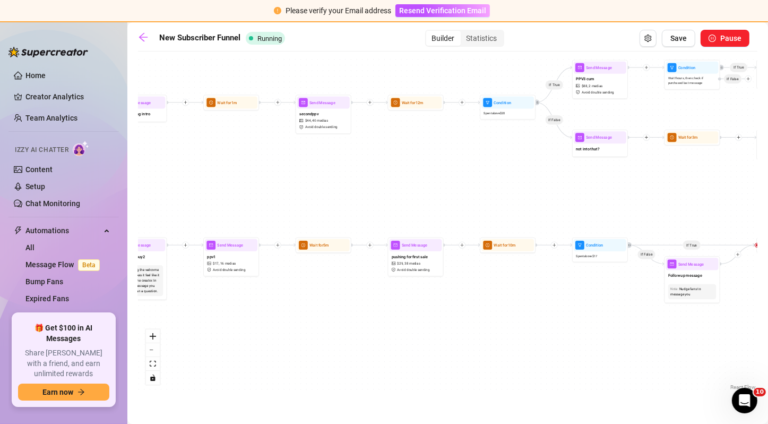
drag, startPoint x: 403, startPoint y: 164, endPoint x: 664, endPoint y: 192, distance: 262.8
click at [664, 192] on div "If True If False If True If False If True If True If True If False If True If F…" at bounding box center [448, 225] width 620 height 336
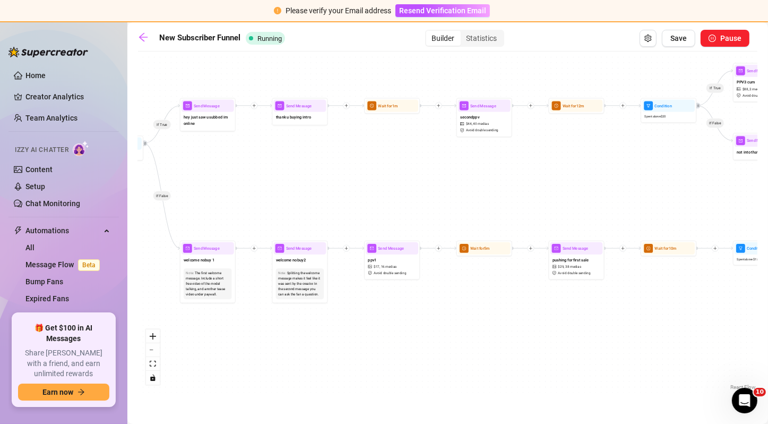
drag, startPoint x: 380, startPoint y: 199, endPoint x: 511, endPoint y: 198, distance: 131.7
click at [511, 198] on div "If True If False If True If False If True If True If True If False If True If F…" at bounding box center [448, 225] width 620 height 336
